Goal: Task Accomplishment & Management: Manage account settings

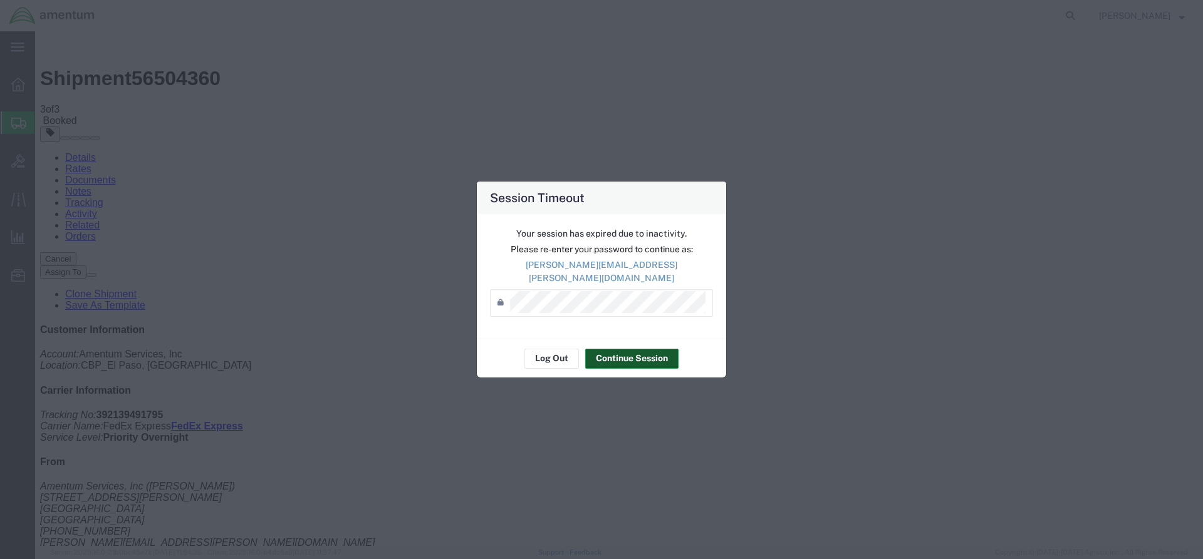
click at [619, 356] on button "Continue Session" at bounding box center [631, 359] width 93 height 20
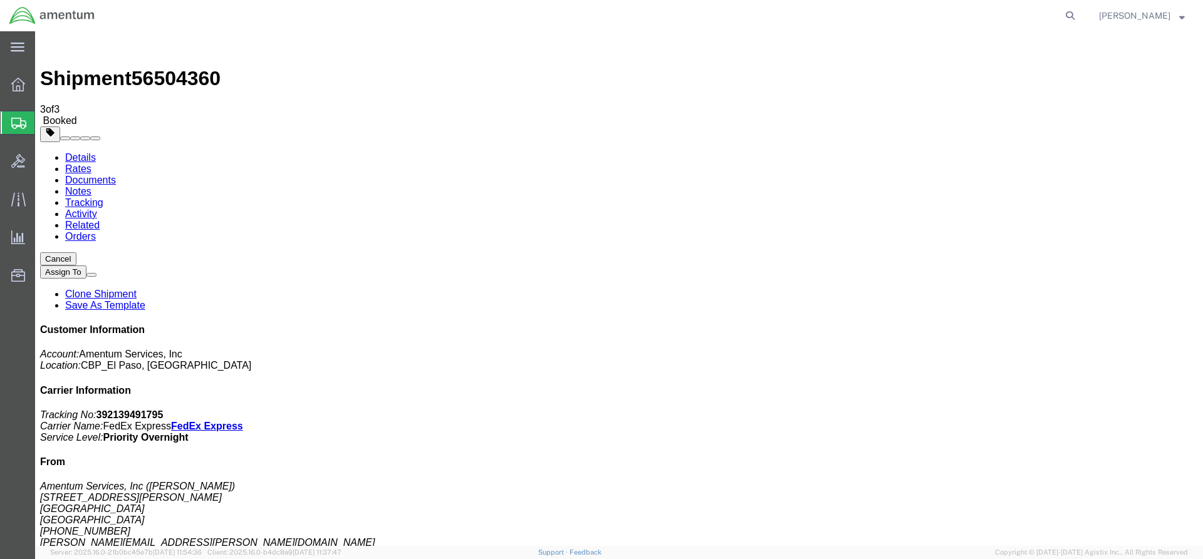
click at [0, 0] on span "Create from Template" at bounding box center [0, 0] width 0 height 0
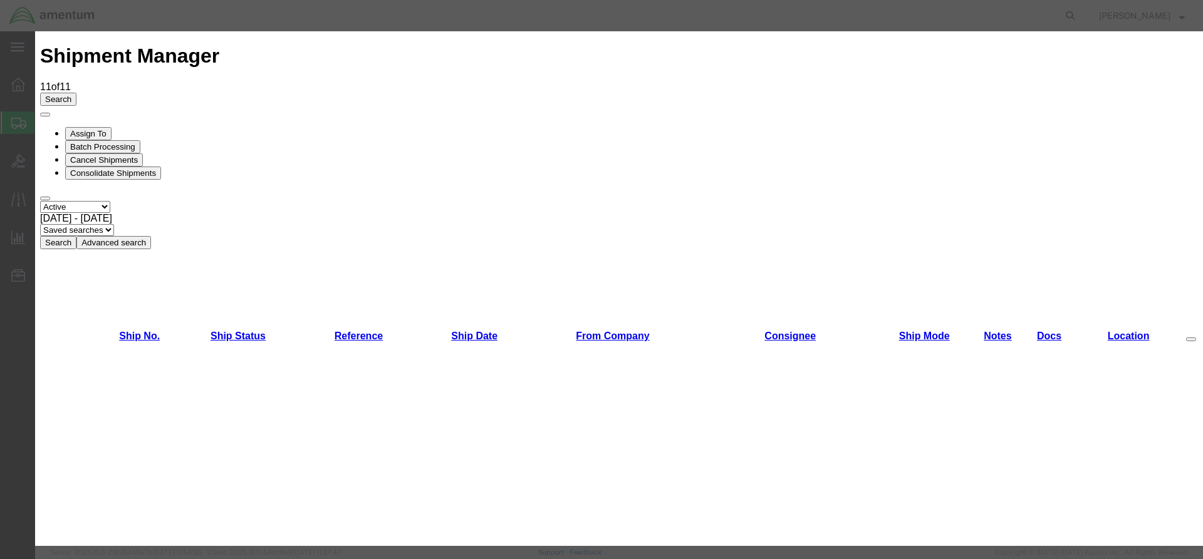
scroll to position [188, 0]
drag, startPoint x: 489, startPoint y: 166, endPoint x: 467, endPoint y: 167, distance: 21.3
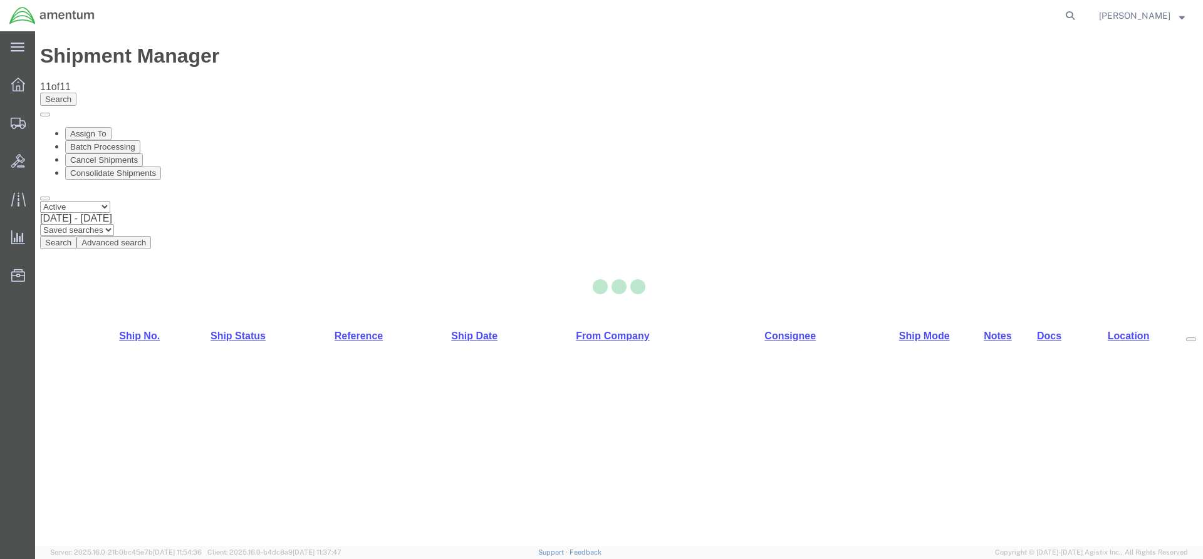
select select "49831"
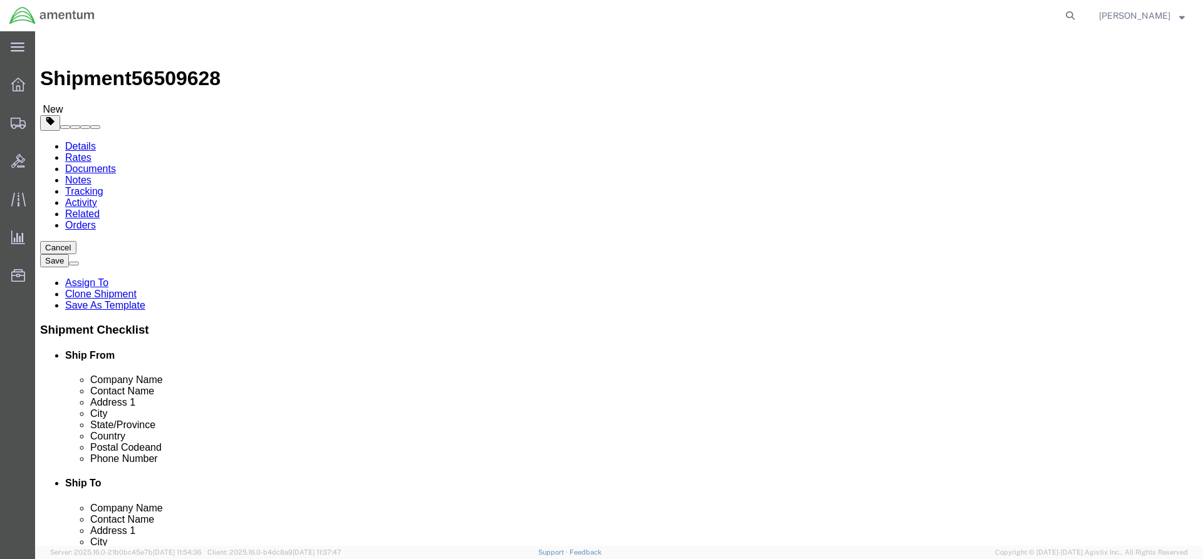
click input "[PERSON_NAME]"
type input "eja"
select select "49930"
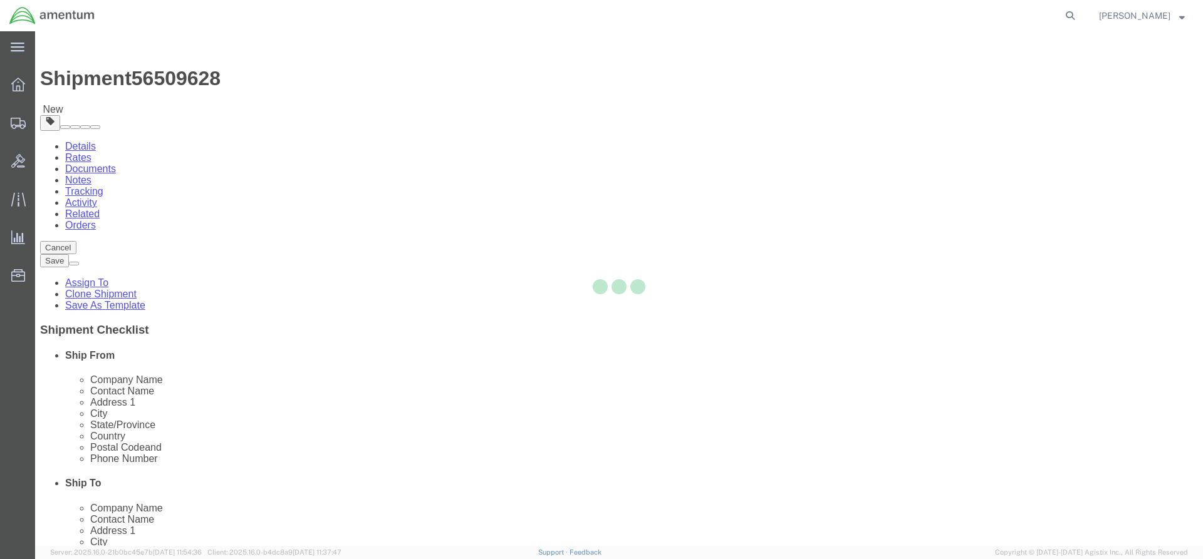
type input "Hangar 1002, [GEOGRAPHIC_DATA]"
select select "FL"
type input "32212"
type input "[PHONE_NUMBER]"
checkbox input "false"
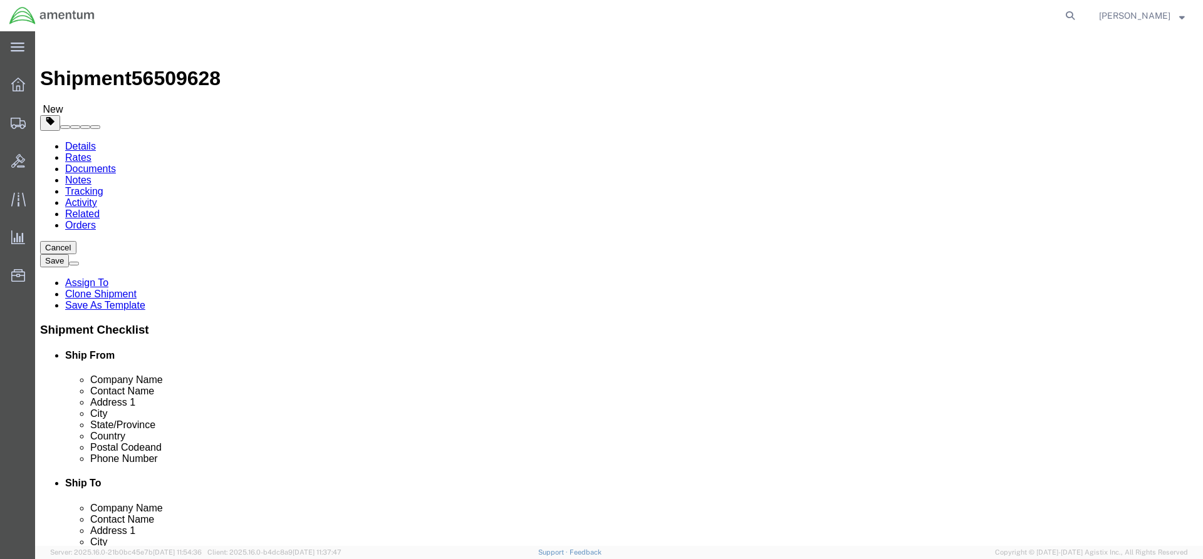
click link "Save As Template"
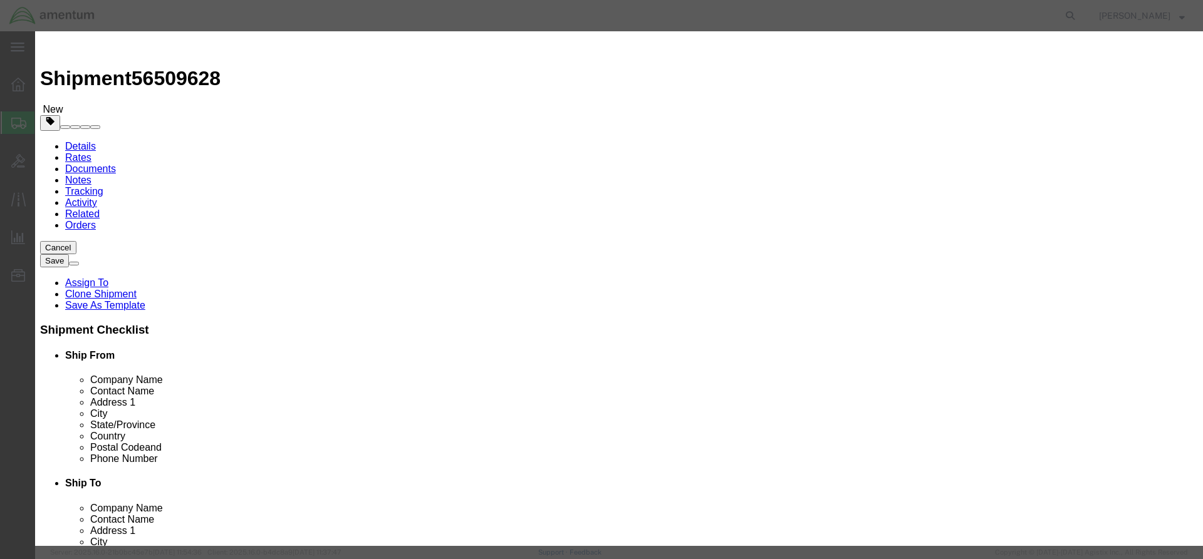
click button "Close"
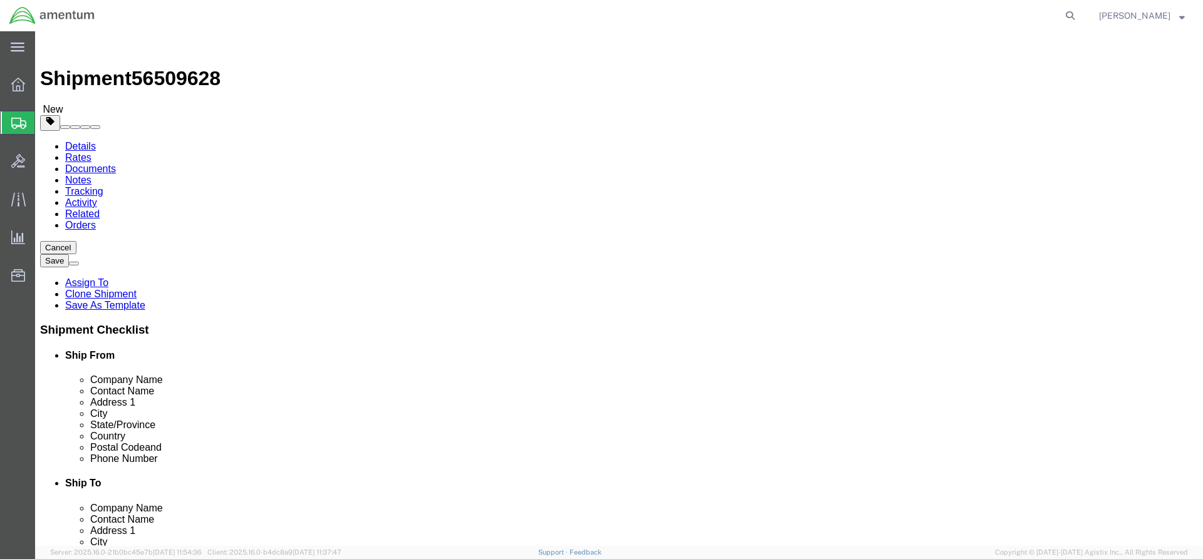
click at [0, 0] on span "Shipment Manager" at bounding box center [0, 0] width 0 height 0
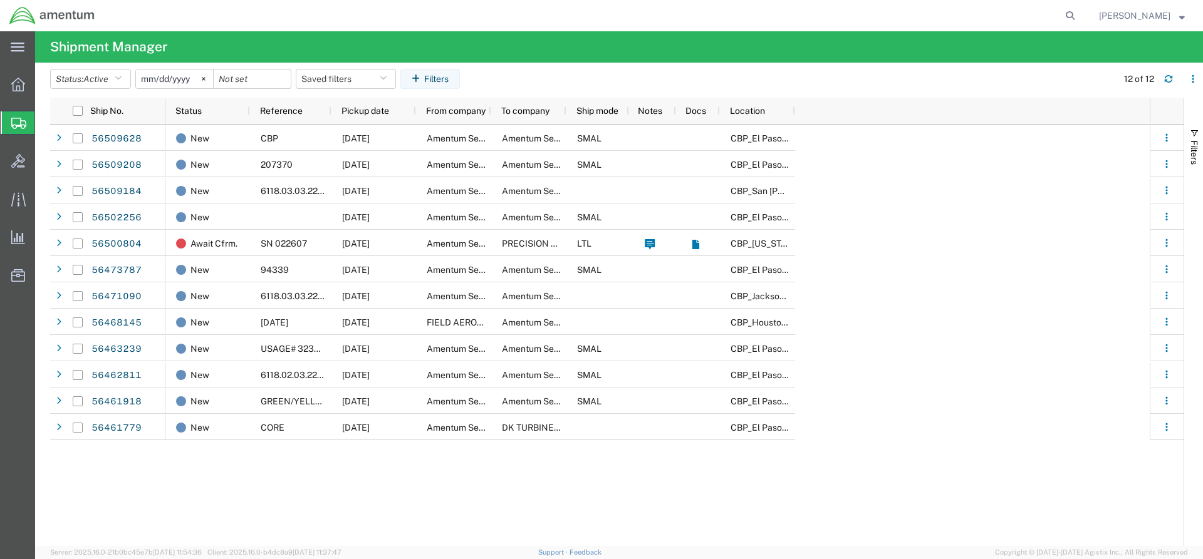
click at [0, 0] on span "Create from Template" at bounding box center [0, 0] width 0 height 0
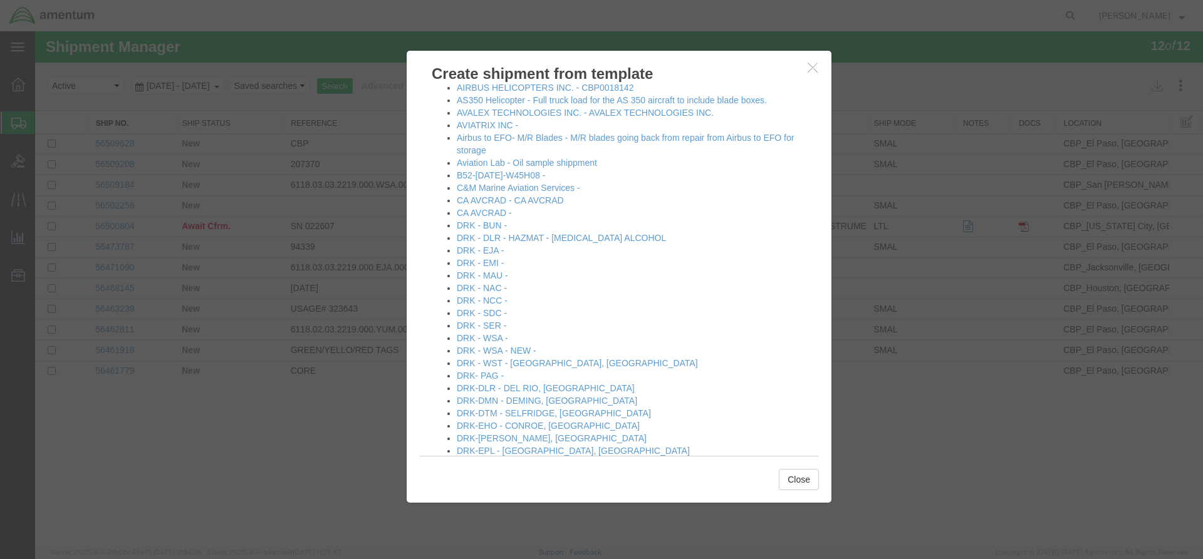
scroll to position [125, 0]
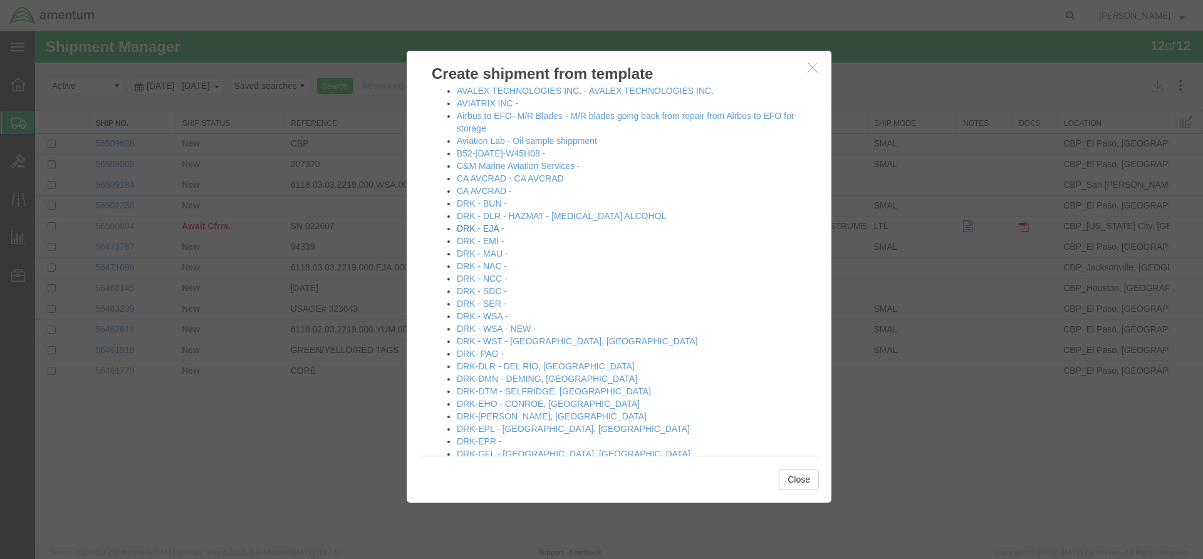
click at [493, 227] on link "DRK - EJA -" at bounding box center [480, 229] width 47 height 10
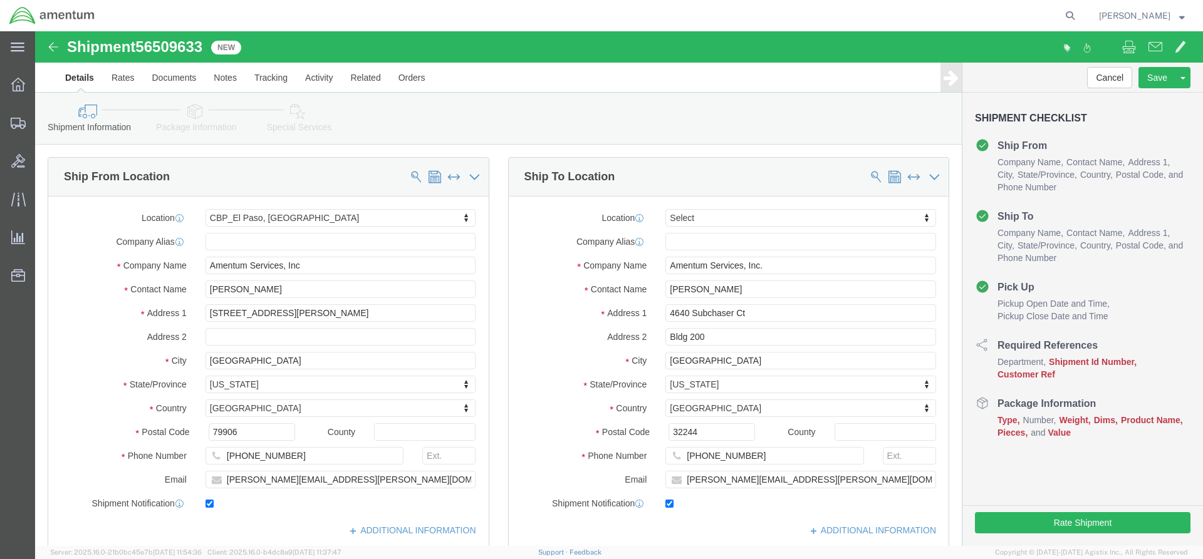
select select "49831"
select select
click link "Assign To"
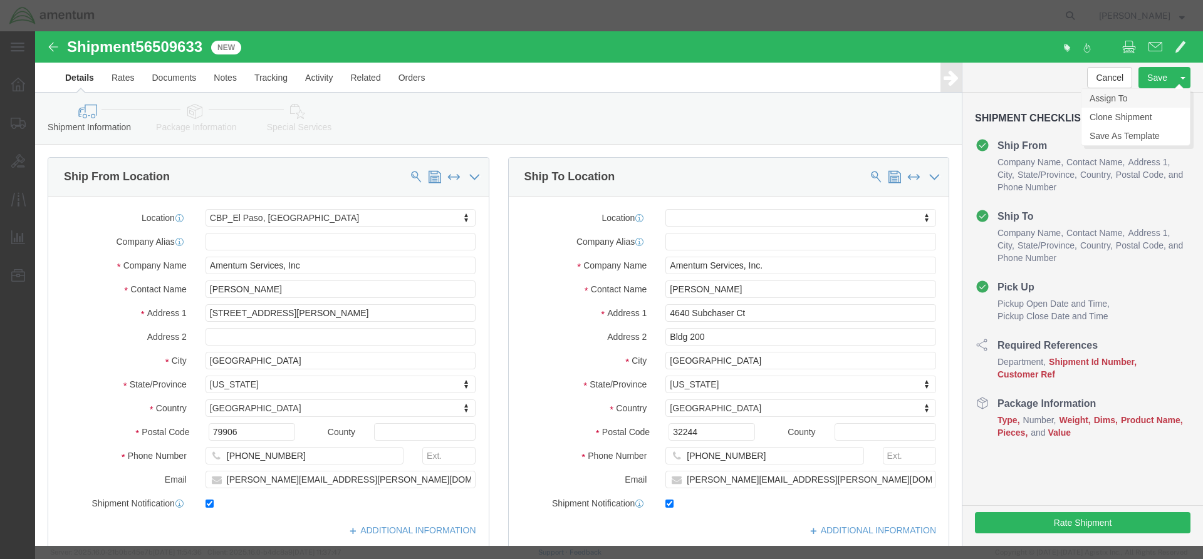
select select
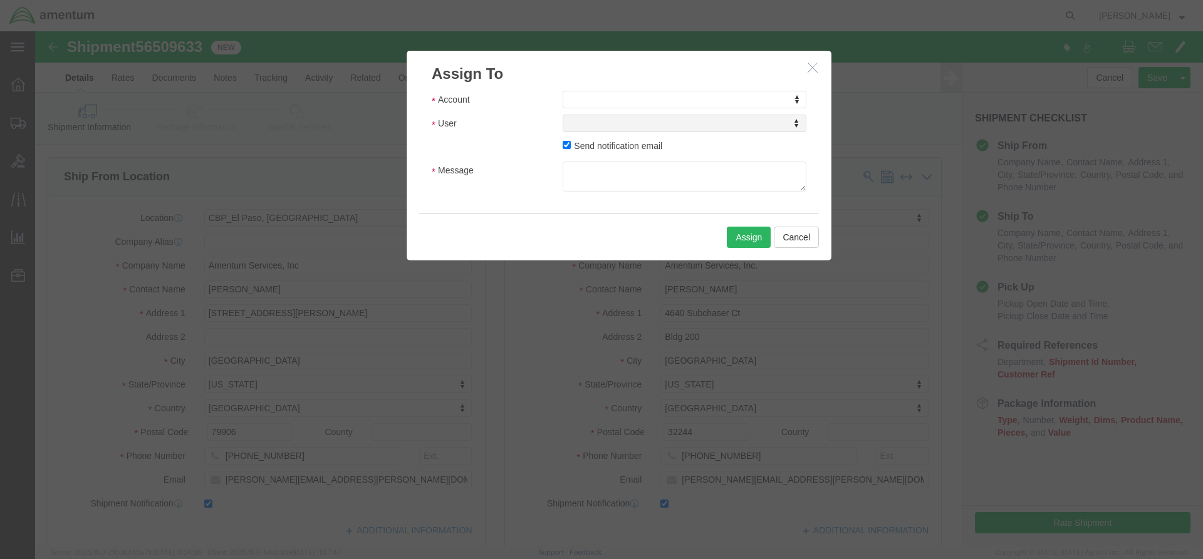
click button "button"
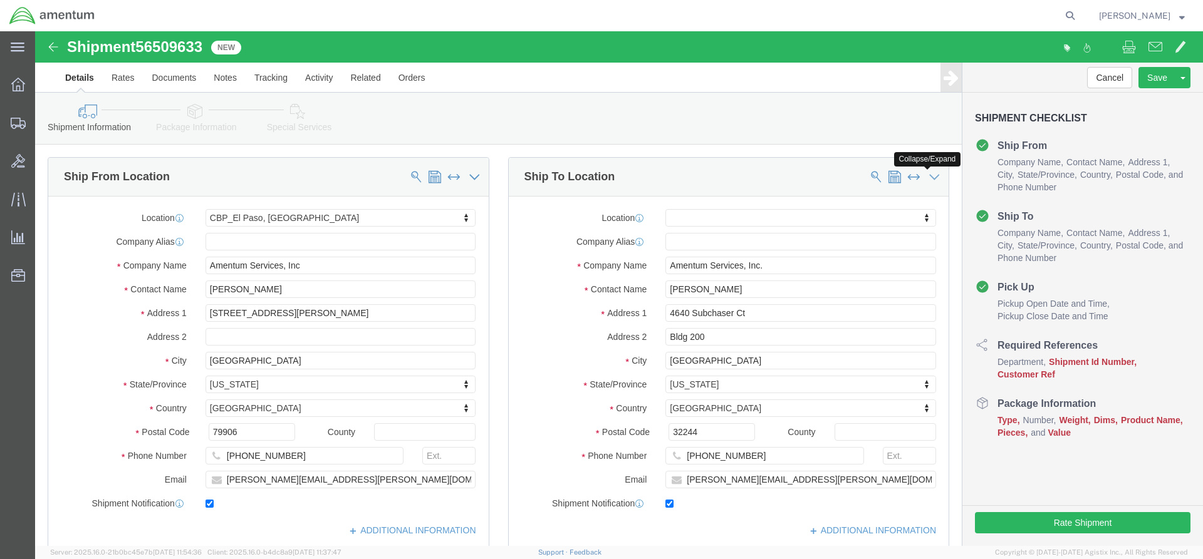
click icon
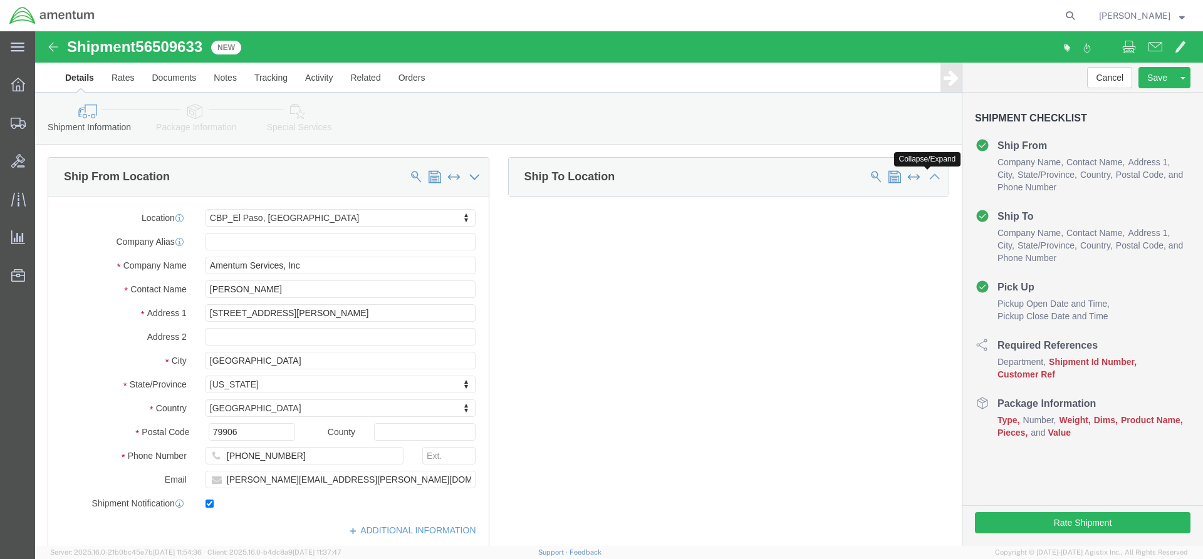
click icon
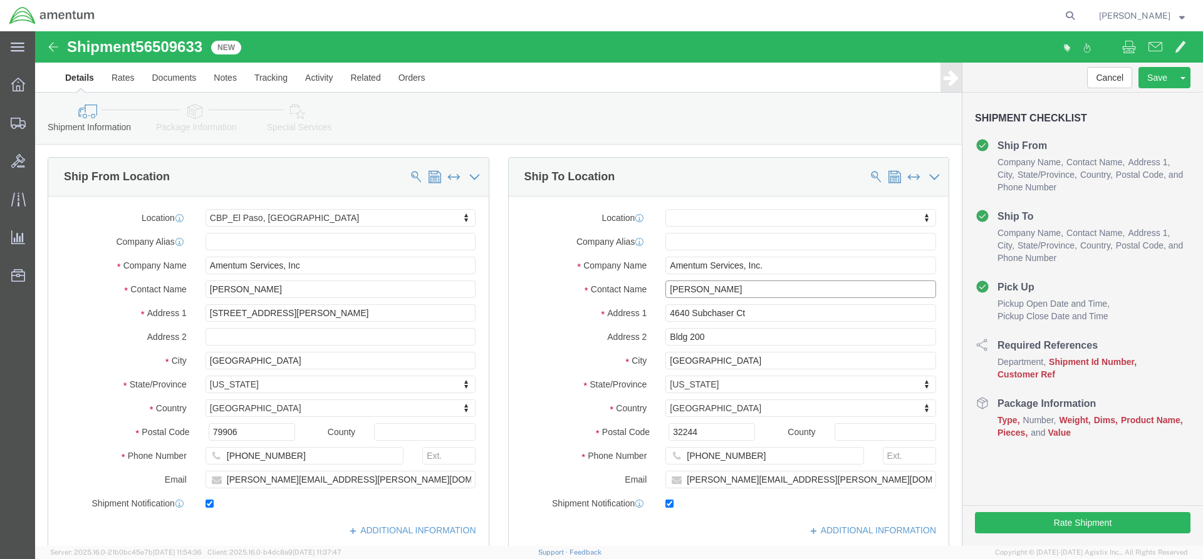
click input "[PERSON_NAME]"
click span
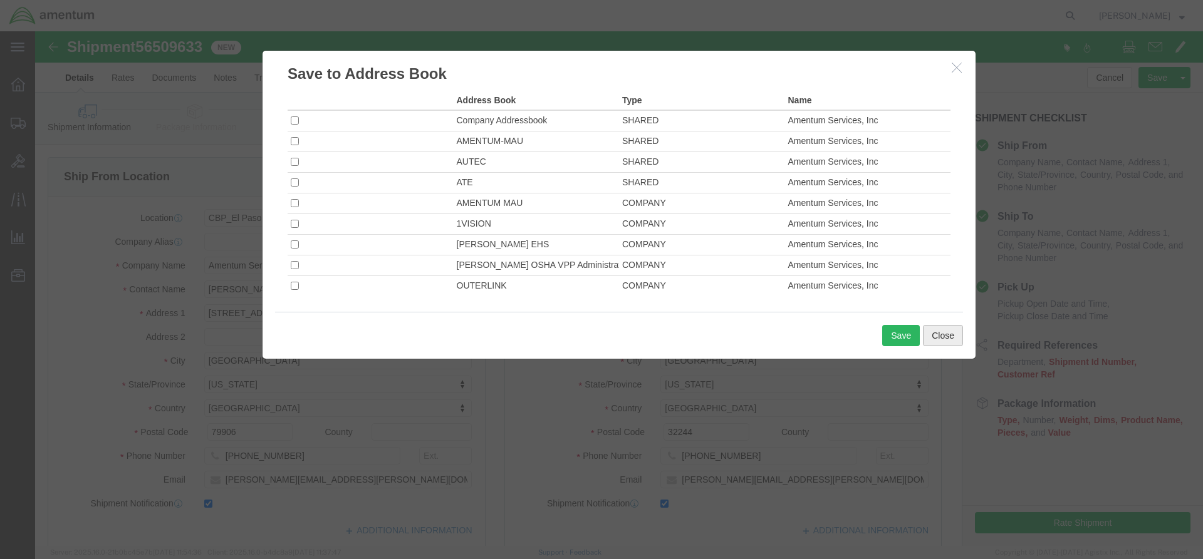
click button "Close"
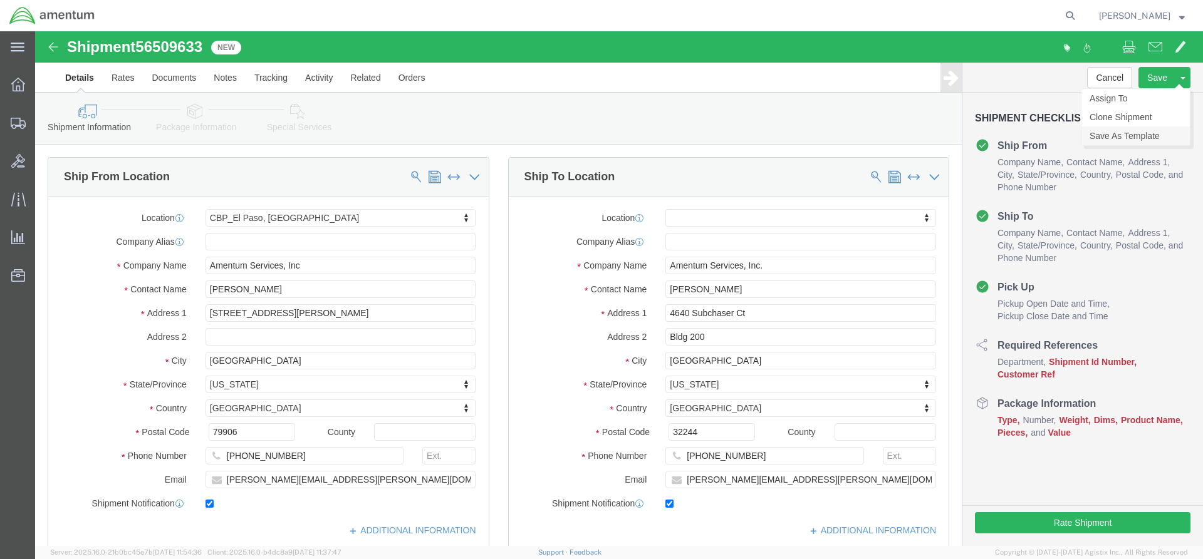
click link "Save As Template"
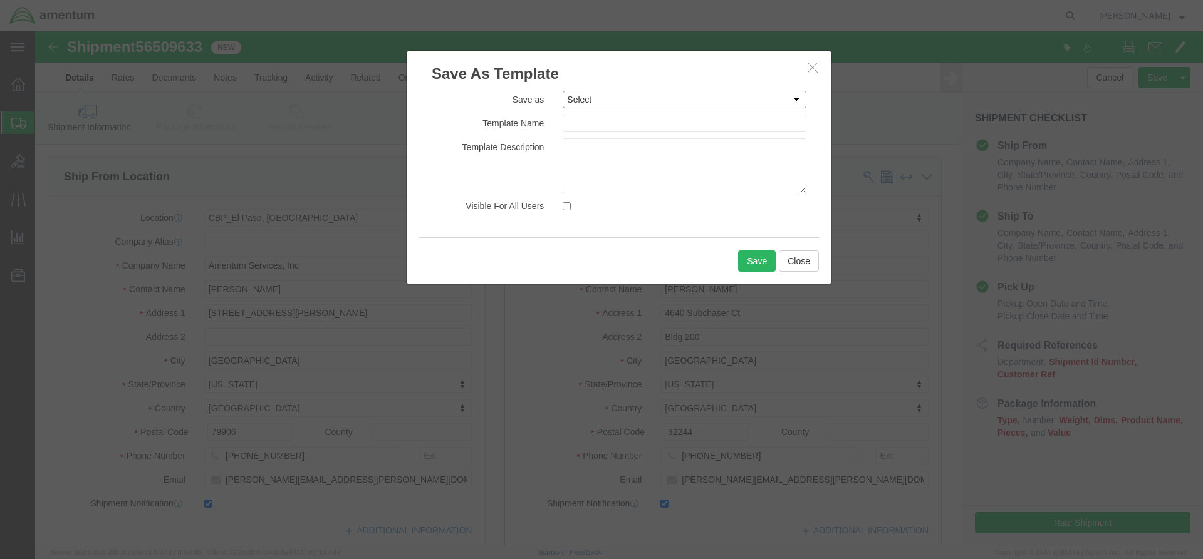
click select "Select #SAC TO BROWN FOR BOXES 1VISION 340 AVATION SERVICES LLC AC1-25LP AEROSP…"
select select "34307"
click select "Select #SAC TO BROWN FOR BOXES 1VISION 340 AVATION SERVICES LLC AC1-25LP AEROSP…"
type input "DRK - EJA"
click button "Save"
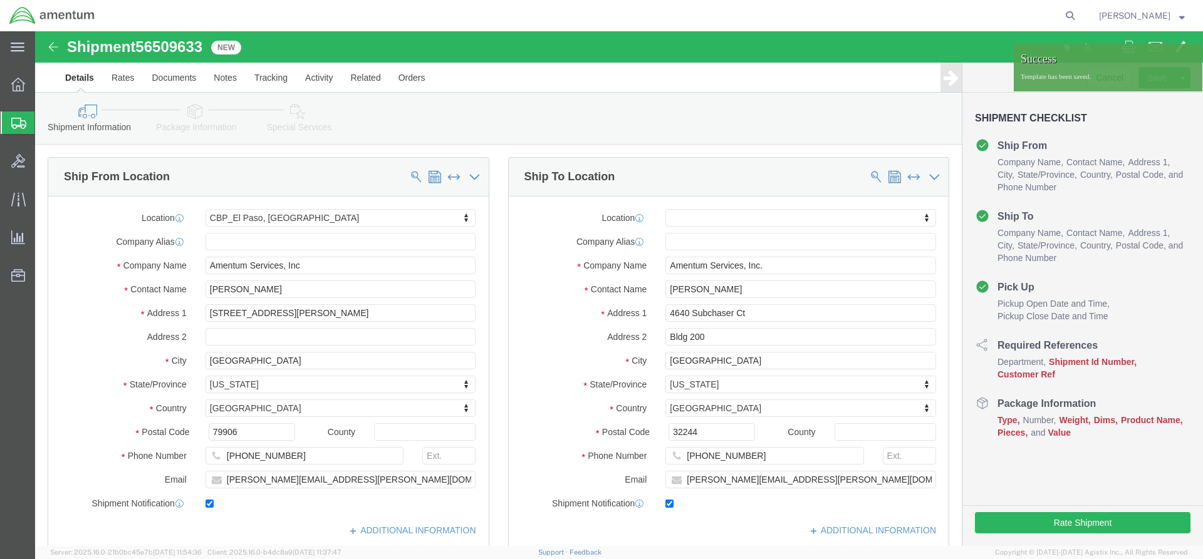
click at [0, 0] on span "Create Shipment" at bounding box center [0, 0] width 0 height 0
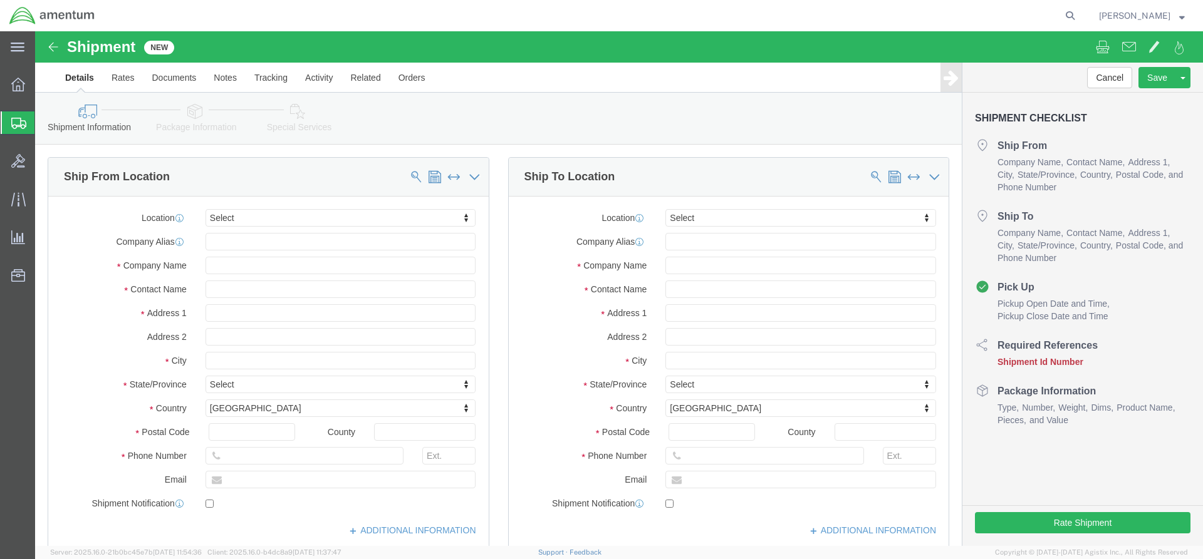
click at [0, 0] on span "Create from Template" at bounding box center [0, 0] width 0 height 0
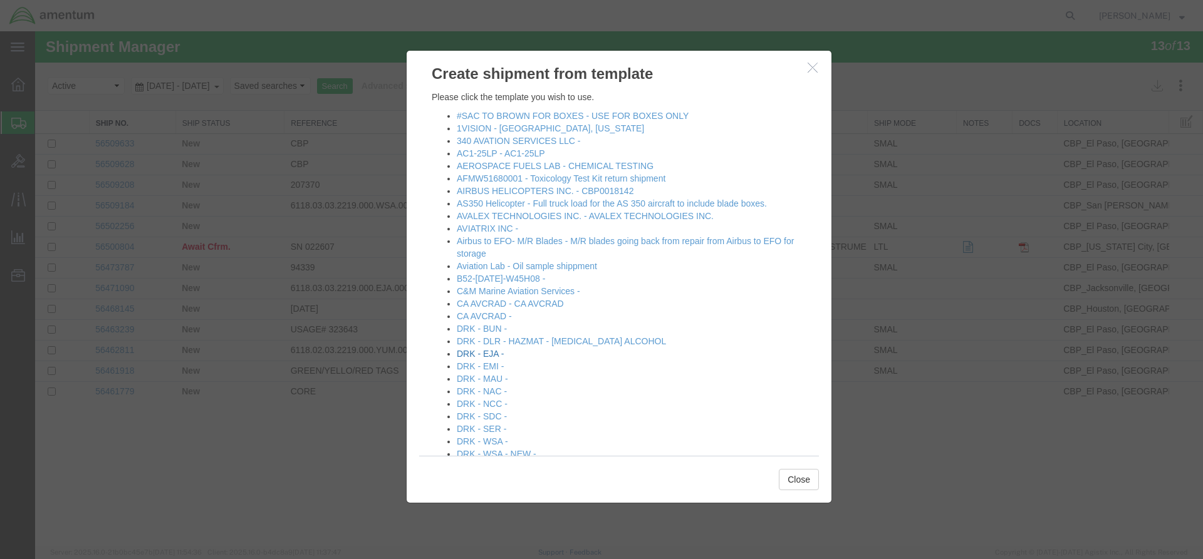
click at [493, 353] on link "DRK - EJA -" at bounding box center [480, 354] width 47 height 10
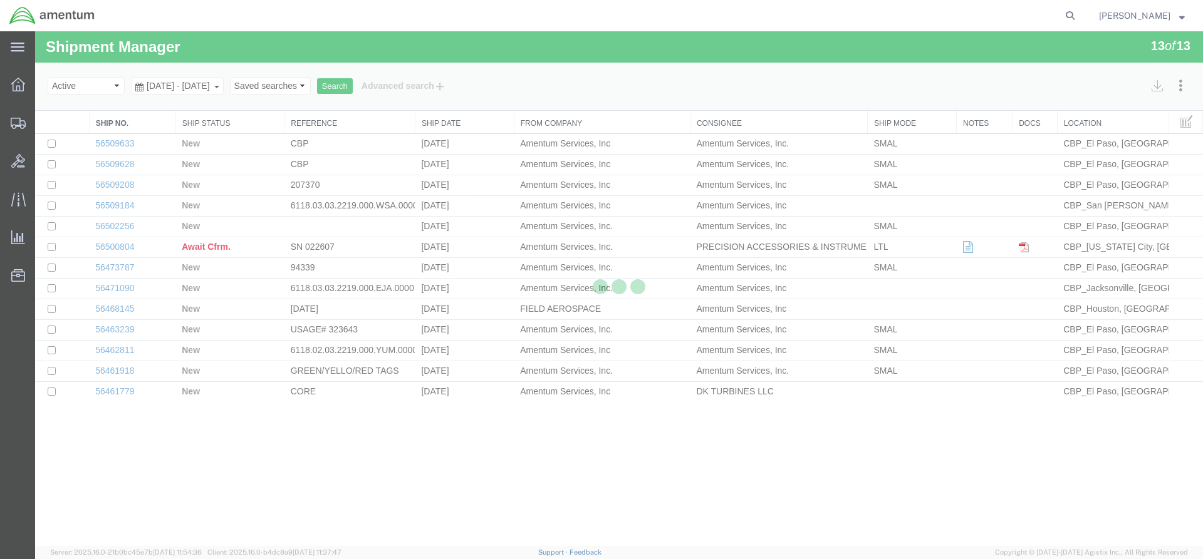
select select "49831"
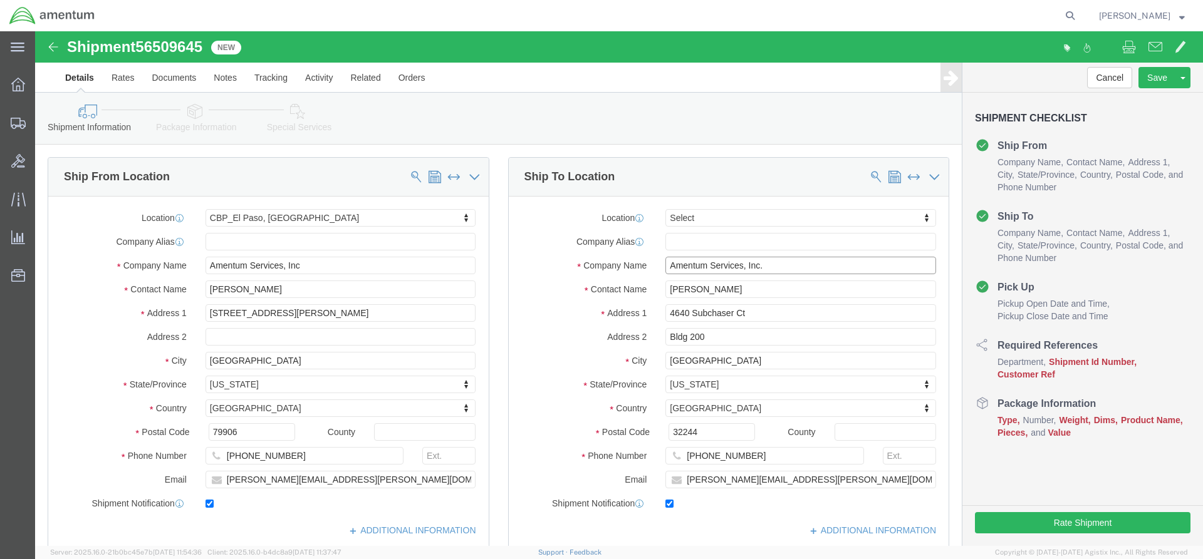
click input "Amentum Services, Inc."
click input "text"
type input "eja"
click div
click body "Shipment 56509645 New Details Rates Documents Notes Tracking Activity Related O…"
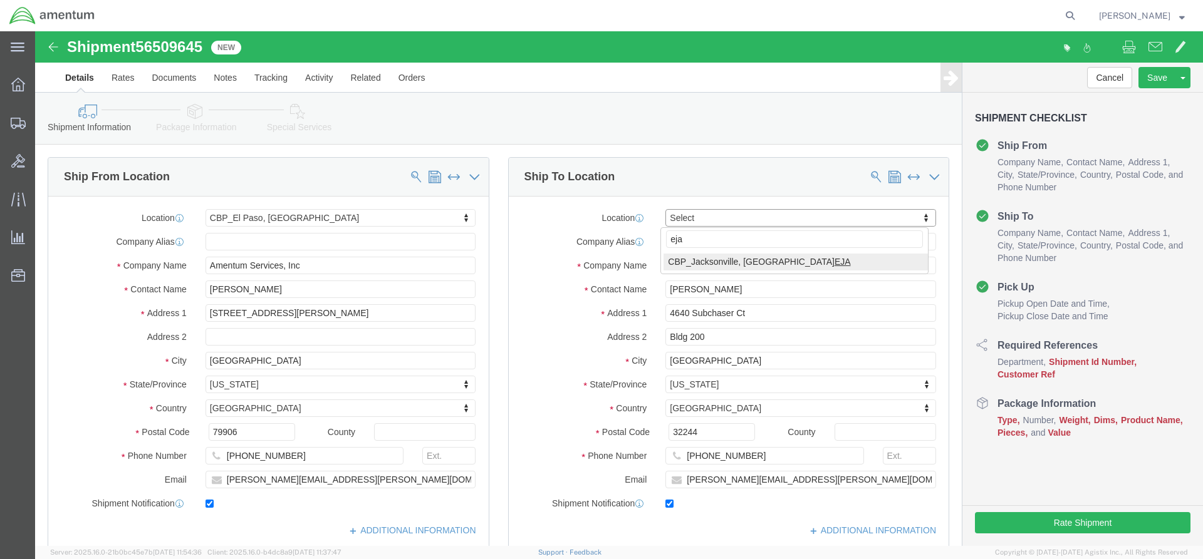
type input "eja"
select select "49930"
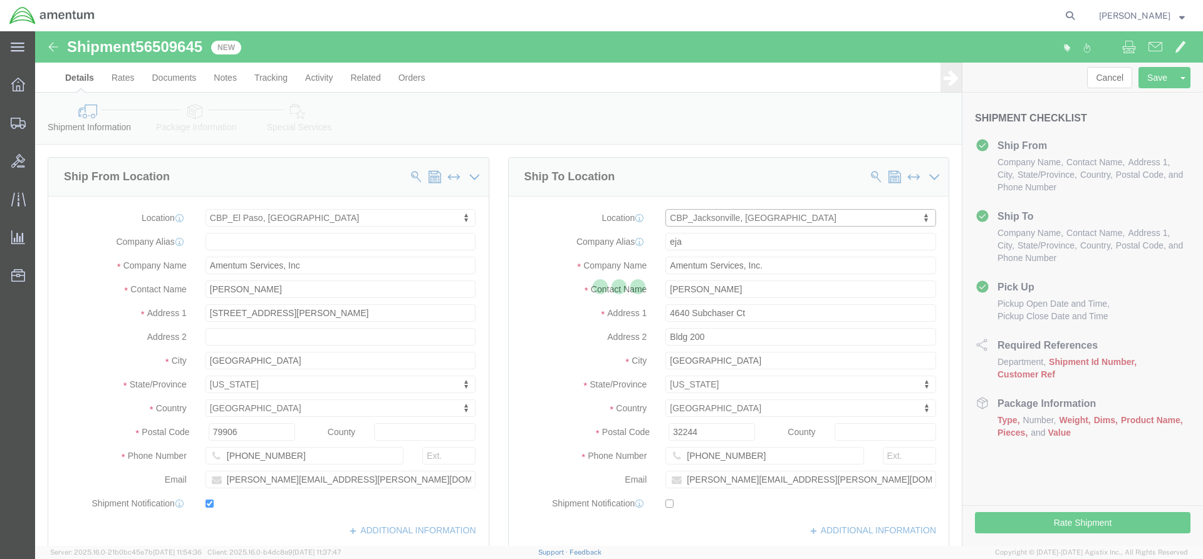
type input "Hangar 1002, [GEOGRAPHIC_DATA]"
type input "32212"
type input "[PHONE_NUMBER]"
checkbox input "false"
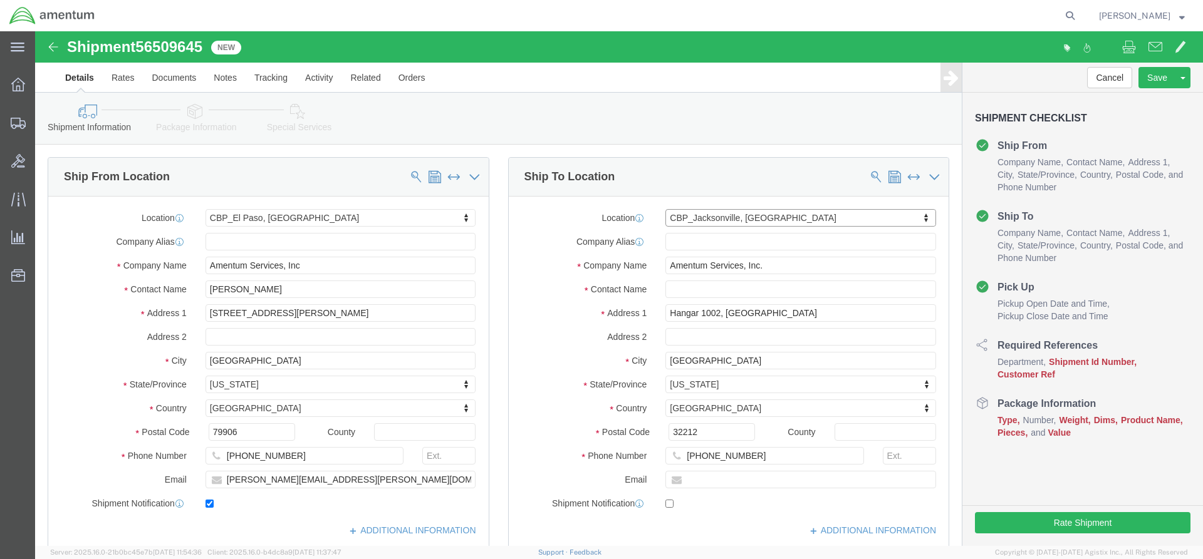
select select "FL"
click at [0, 0] on span "Templates" at bounding box center [0, 0] width 0 height 0
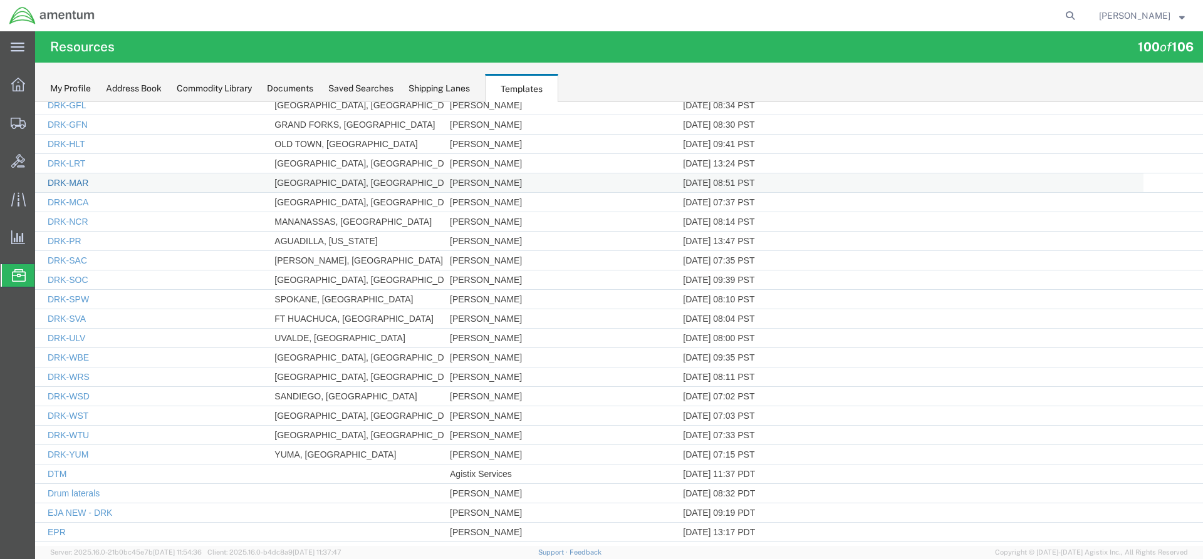
scroll to position [797, 0]
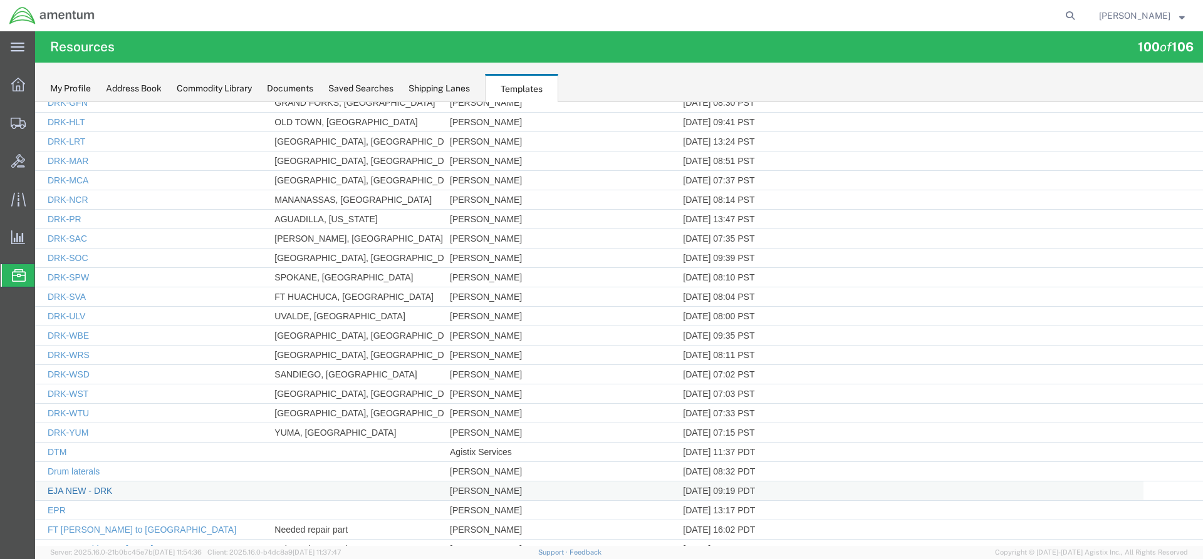
click at [91, 494] on link "EJA NEW - DRK" at bounding box center [80, 491] width 65 height 10
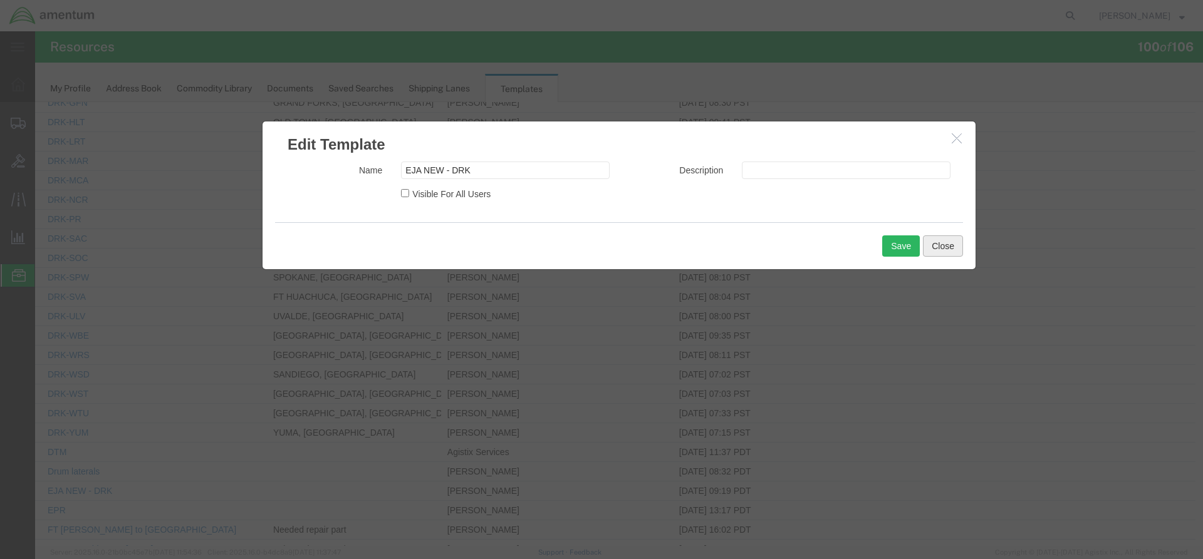
click at [946, 247] on button "Close" at bounding box center [943, 246] width 40 height 21
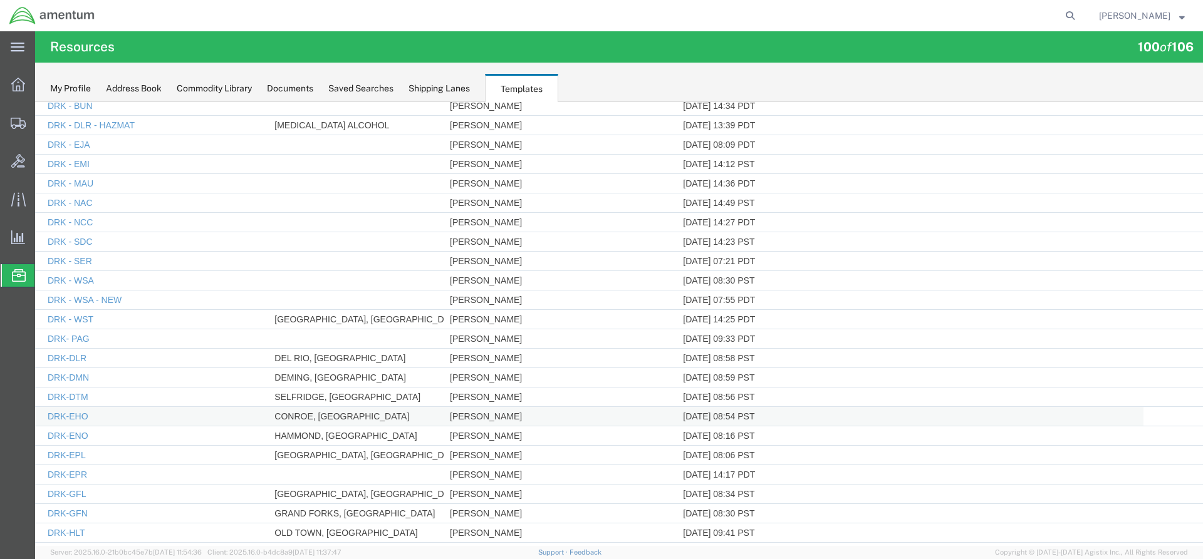
scroll to position [359, 0]
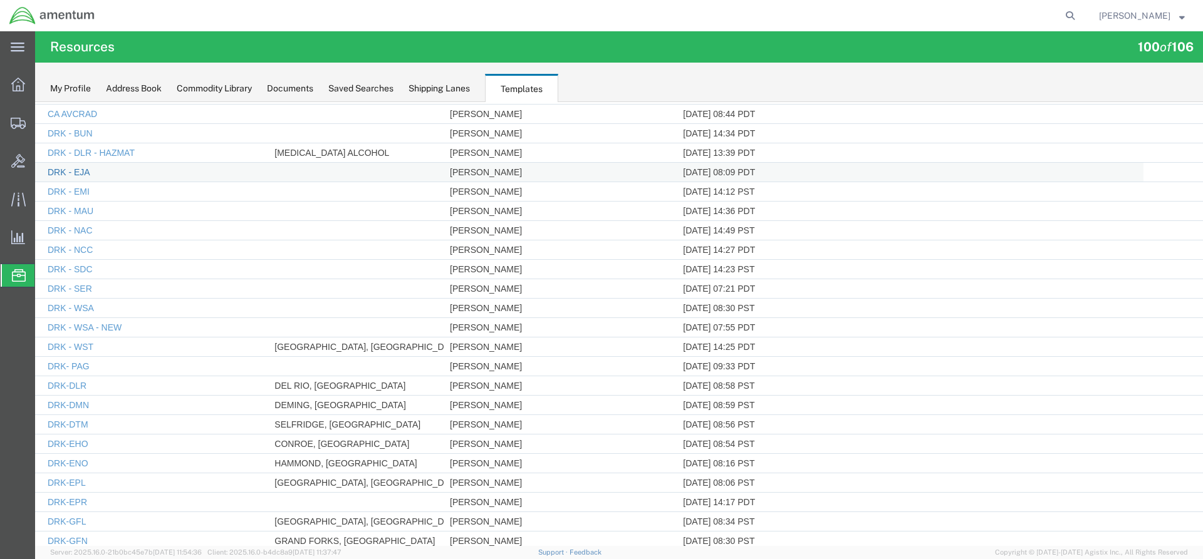
click at [77, 176] on link "DRK - EJA" at bounding box center [69, 172] width 43 height 10
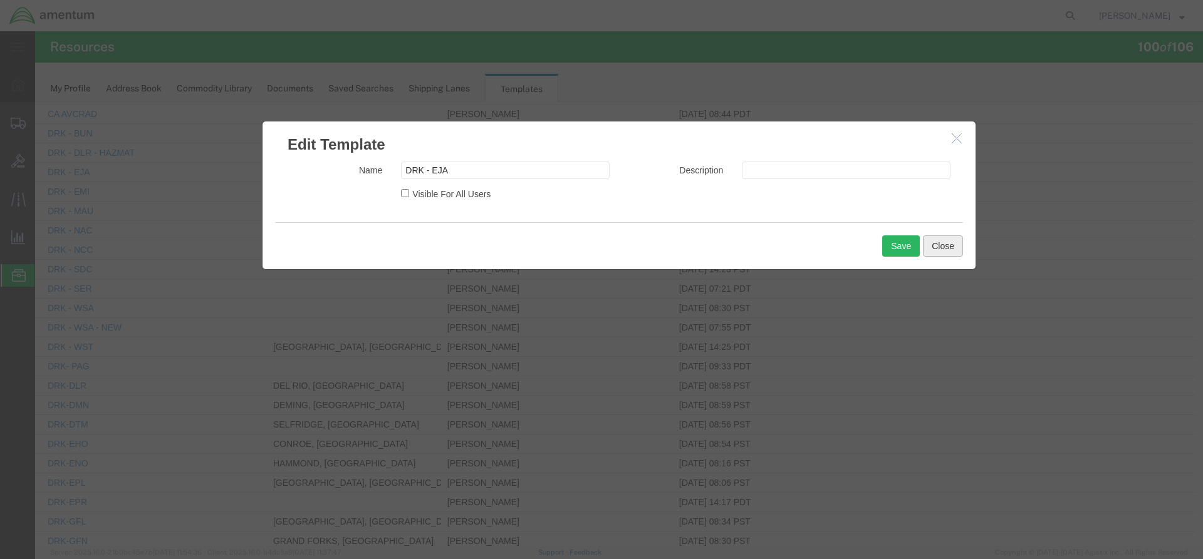
click at [945, 245] on button "Close" at bounding box center [943, 246] width 40 height 21
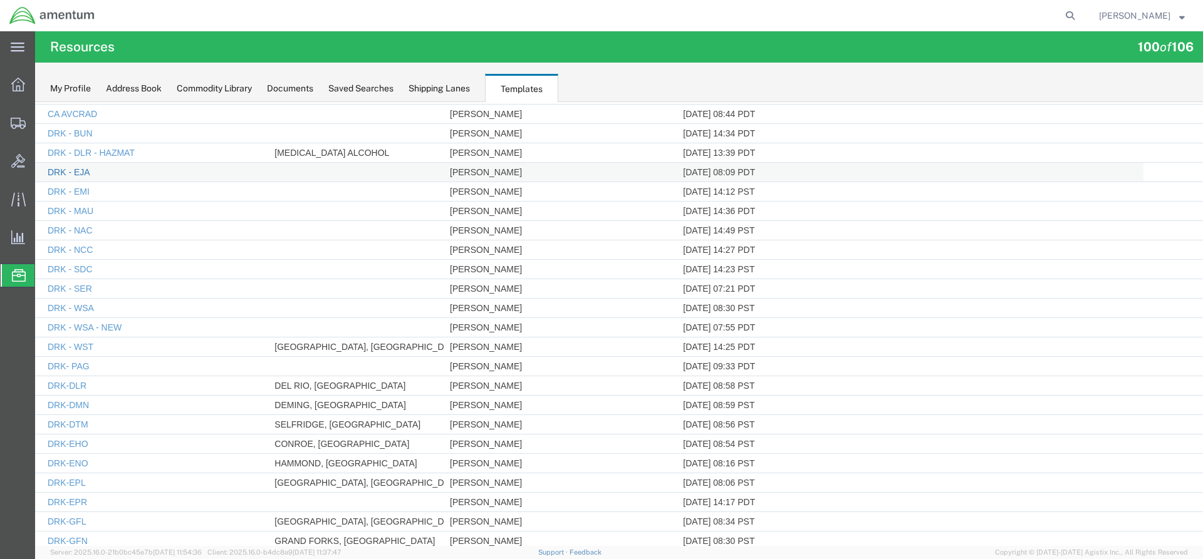
click at [70, 174] on link "DRK - EJA" at bounding box center [69, 172] width 43 height 10
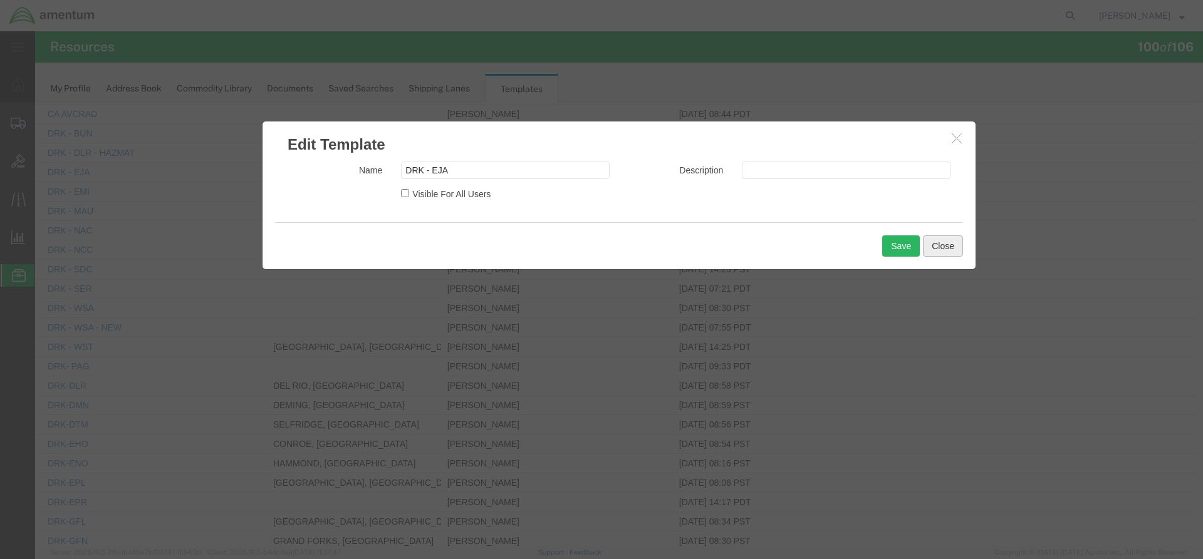
drag, startPoint x: 940, startPoint y: 244, endPoint x: 933, endPoint y: 243, distance: 6.4
click at [939, 244] on button "Close" at bounding box center [943, 246] width 40 height 21
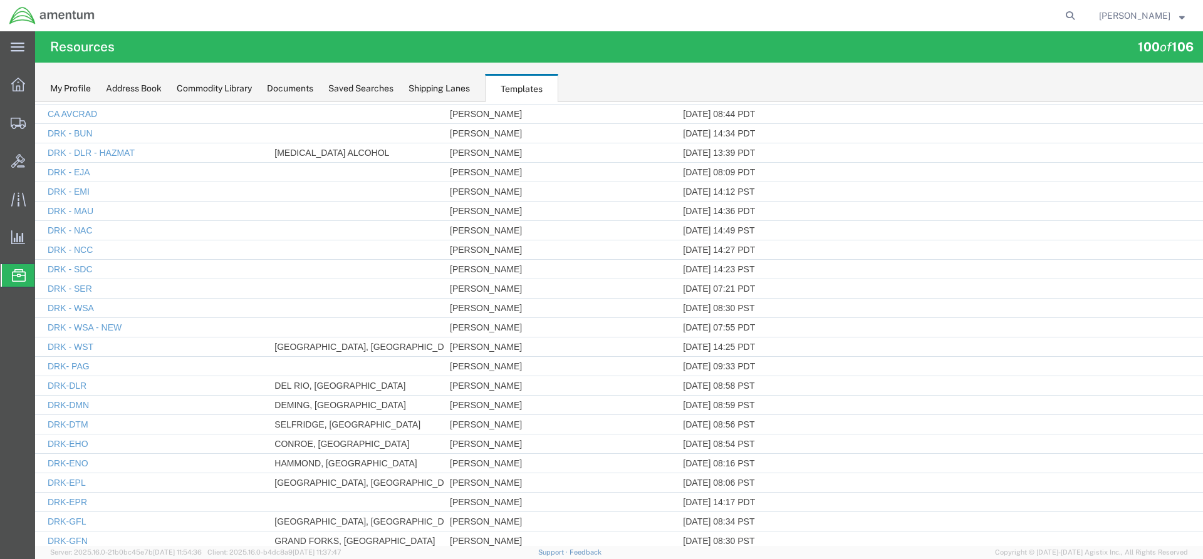
click at [127, 88] on div "Address Book" at bounding box center [134, 88] width 56 height 13
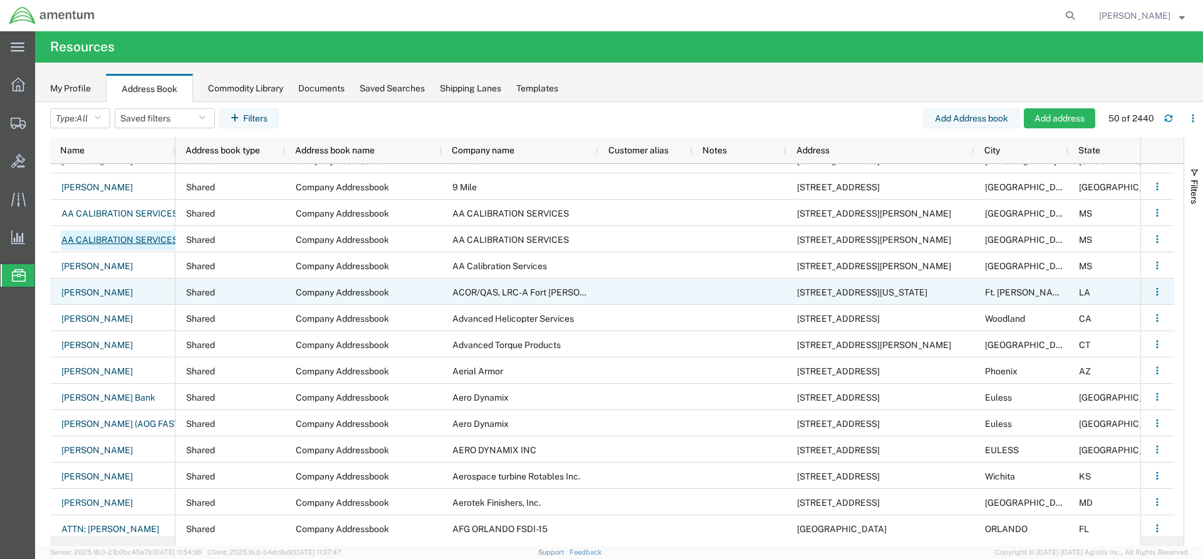
scroll to position [63, 0]
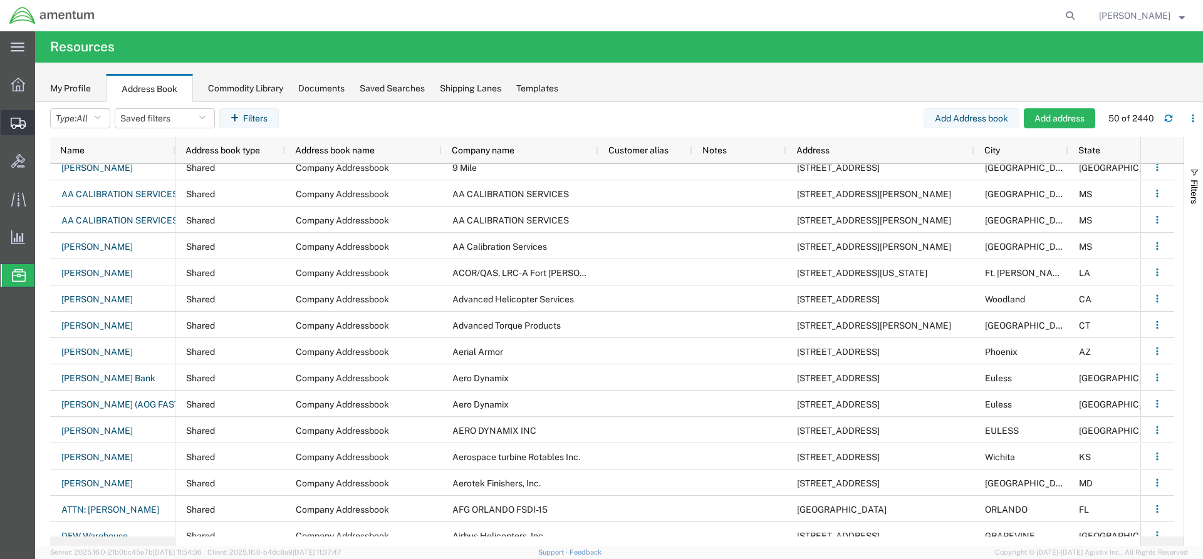
drag, startPoint x: 14, startPoint y: 124, endPoint x: 44, endPoint y: 125, distance: 29.5
click at [14, 124] on icon at bounding box center [18, 123] width 15 height 11
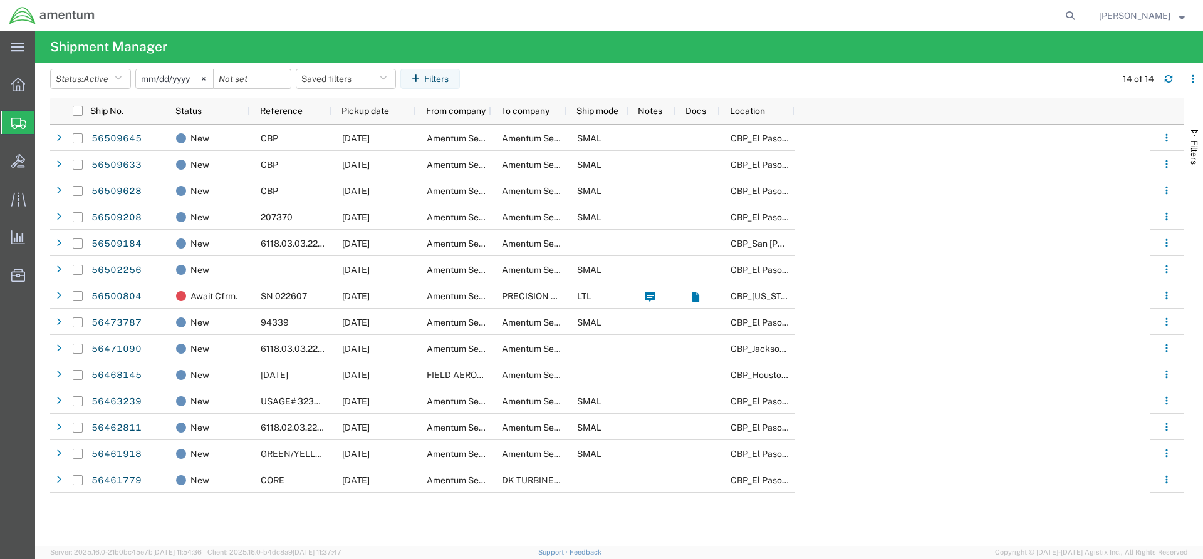
click at [0, 0] on span "Create from Template" at bounding box center [0, 0] width 0 height 0
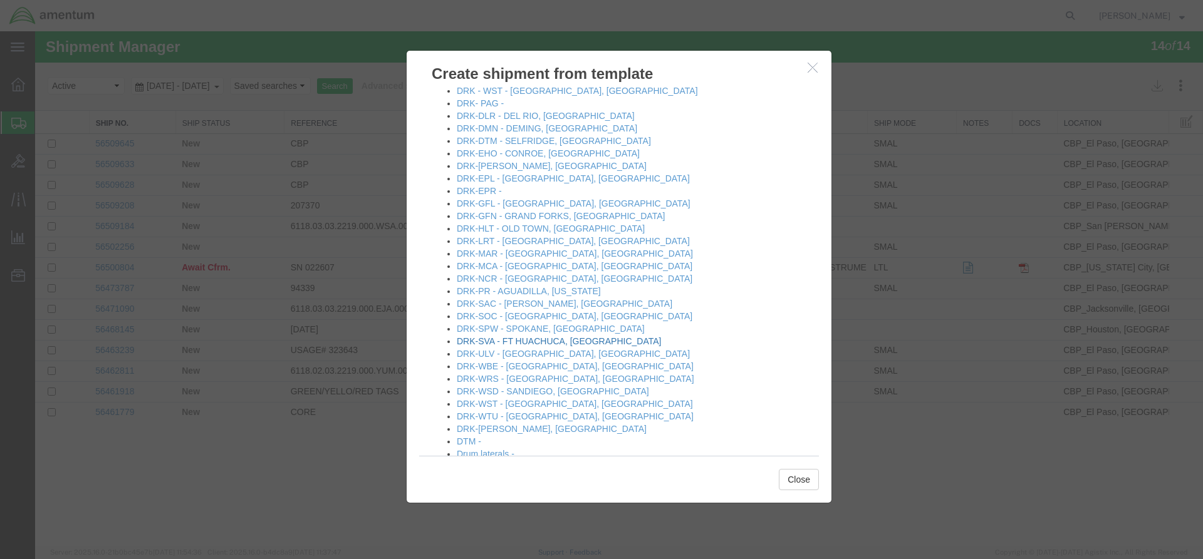
scroll to position [438, 0]
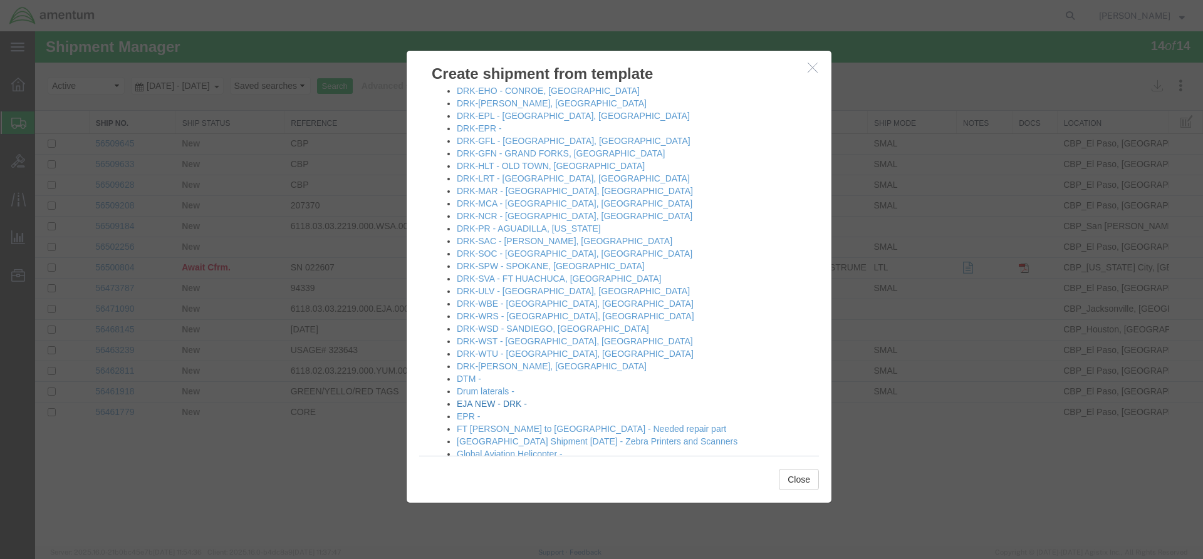
click at [492, 405] on link "EJA NEW - DRK -" at bounding box center [492, 404] width 70 height 10
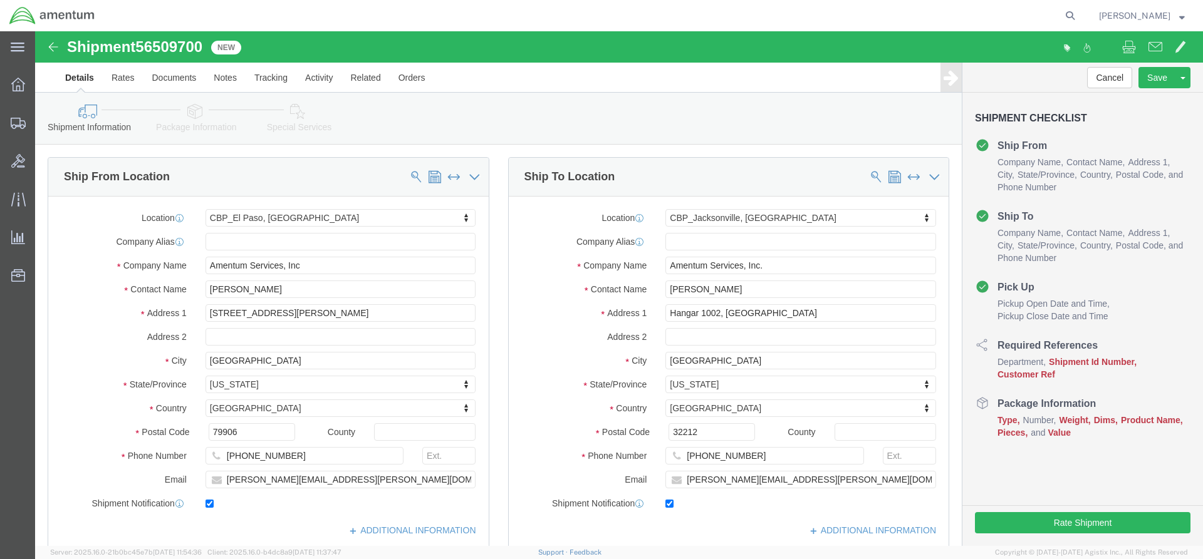
select select "49831"
select select "49930"
click at [0, 0] on span "Create from Template" at bounding box center [0, 0] width 0 height 0
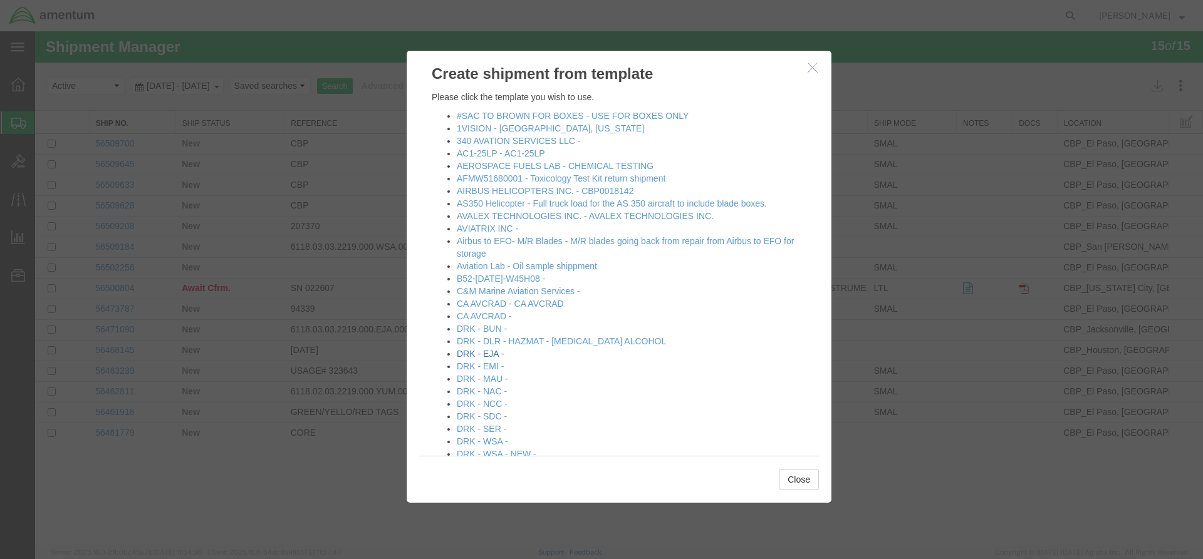
click at [494, 357] on link "DRK - EJA -" at bounding box center [480, 354] width 47 height 10
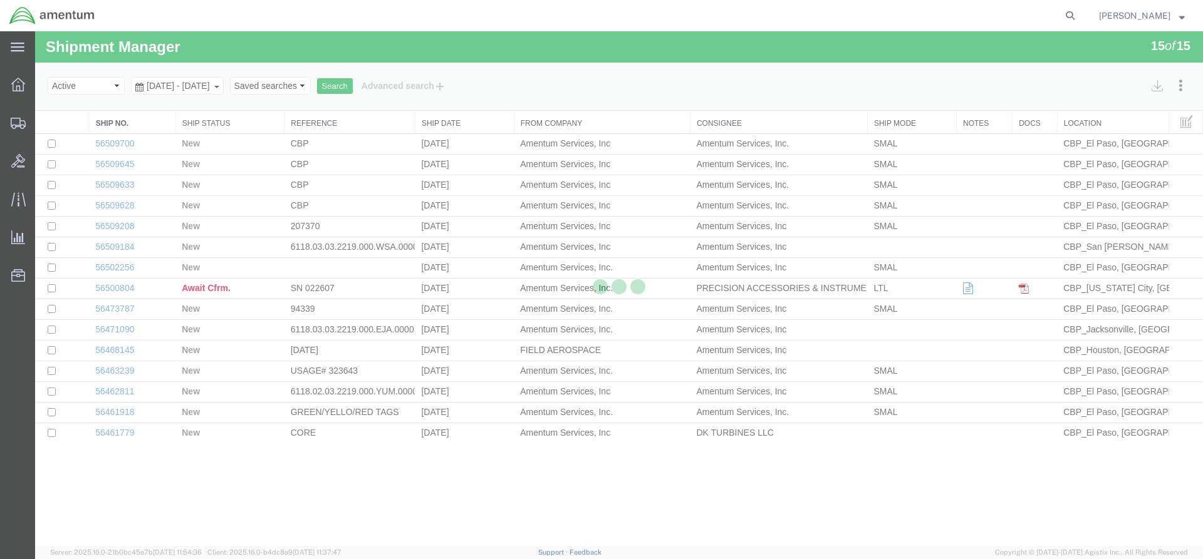
select select "49831"
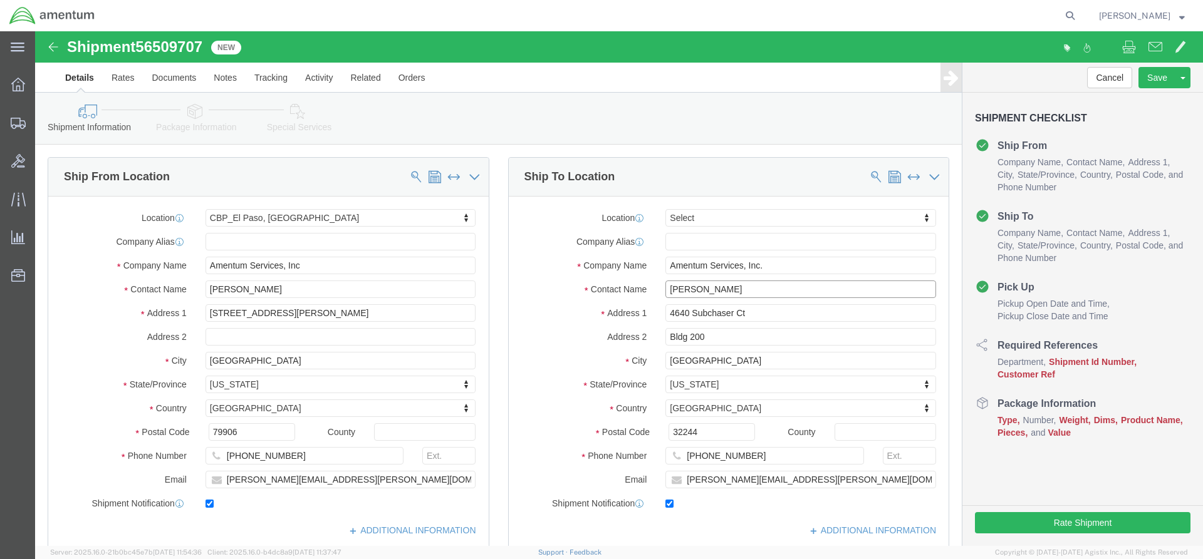
click input "[PERSON_NAME]"
click input "text"
click input "eja"
type input "eja"
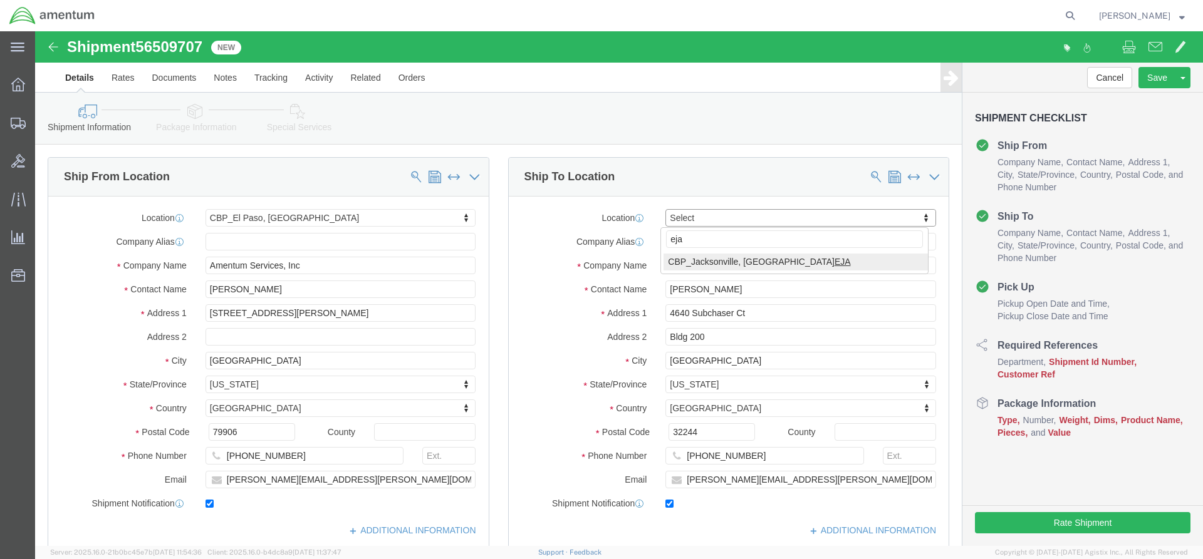
type input "eja"
select select "49930"
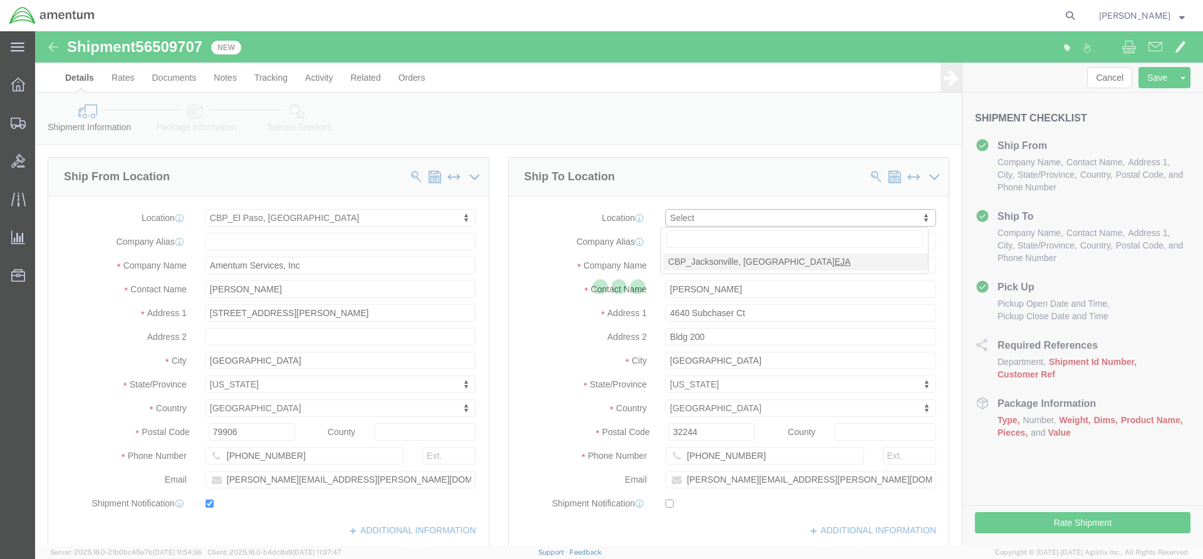
type input "Hangar 1002, [GEOGRAPHIC_DATA]"
type input "32212"
type input "[PHONE_NUMBER]"
checkbox input "false"
select select "FL"
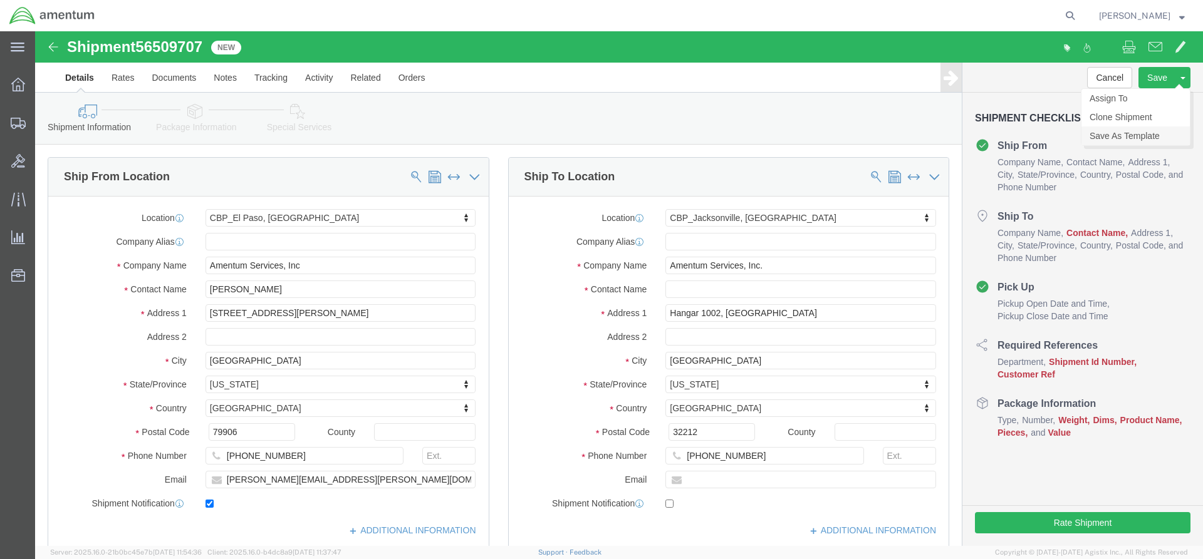
click link "Save As Template"
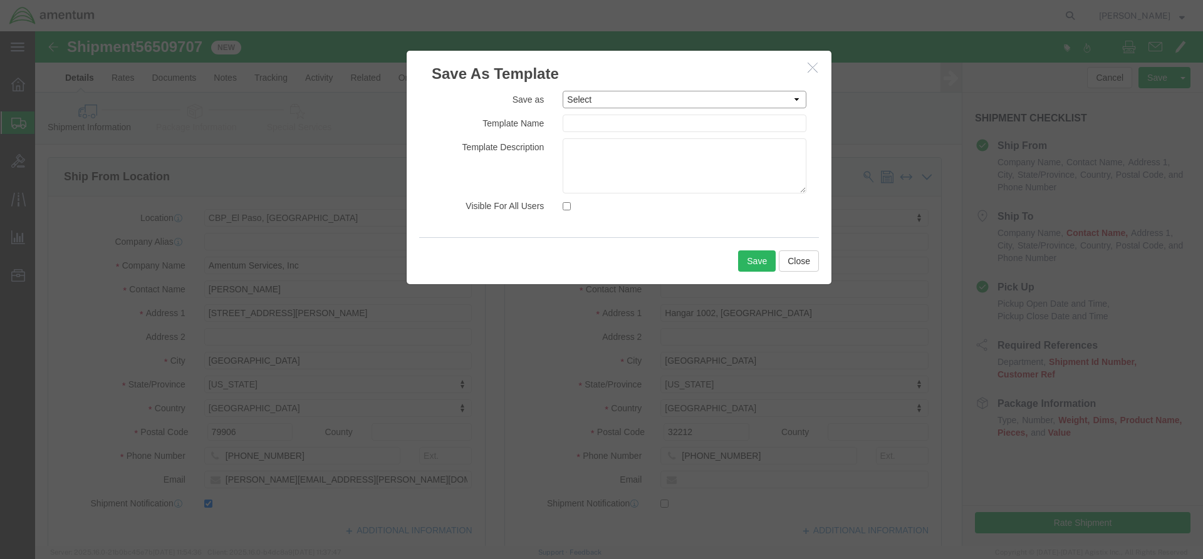
click select "Select #SAC TO BROWN FOR BOXES 1VISION 340 AVATION SERVICES LLC AC1-25LP AEROSP…"
select select "34307"
click select "Select #SAC TO BROWN FOR BOXES 1VISION 340 AVATION SERVICES LLC AC1-25LP AEROSP…"
type input "DRK - EJA"
click button "Save"
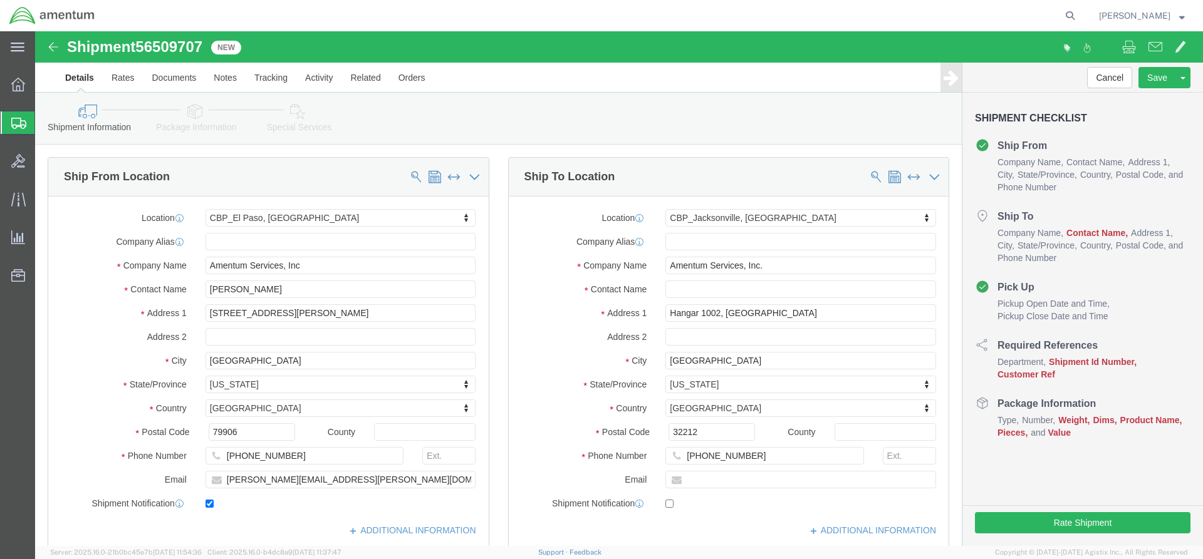
click at [0, 0] on span "Create from Template" at bounding box center [0, 0] width 0 height 0
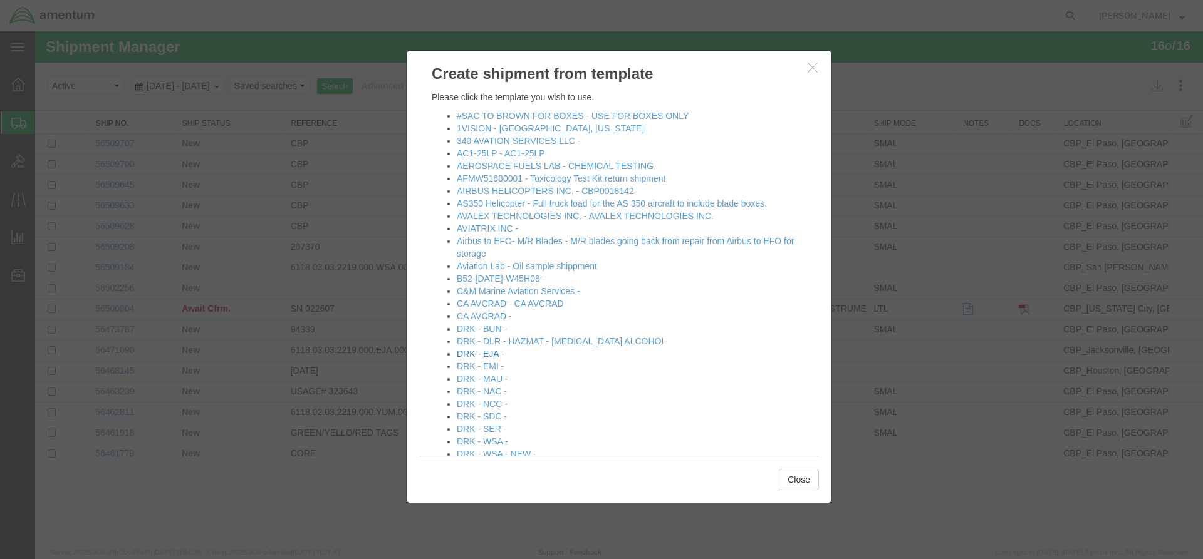
click at [489, 355] on link "DRK - EJA -" at bounding box center [480, 354] width 47 height 10
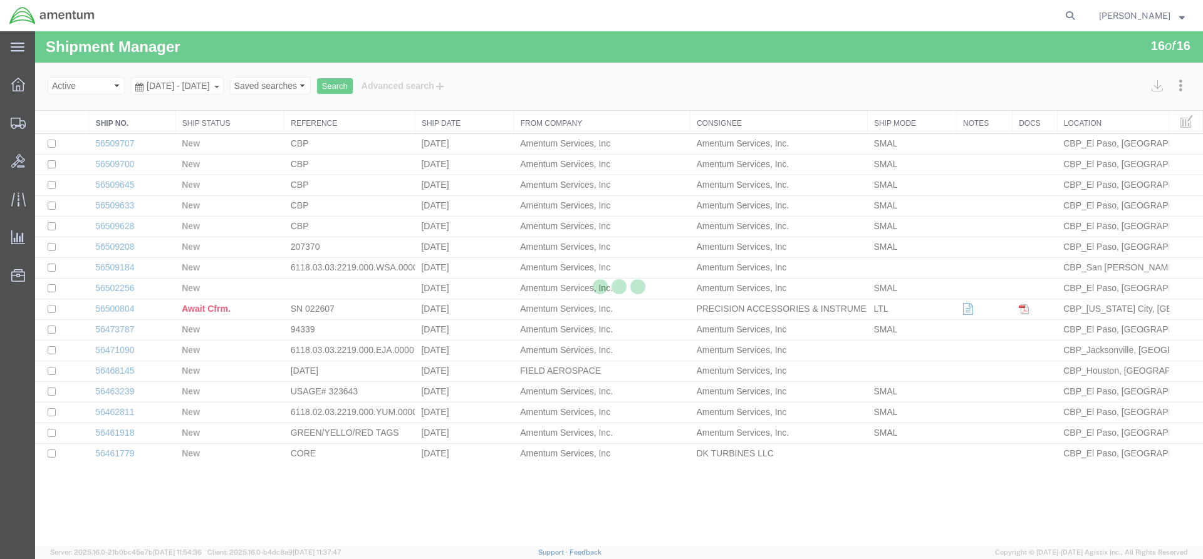
select select "49831"
select select "49930"
